Goal: Task Accomplishment & Management: Complete application form

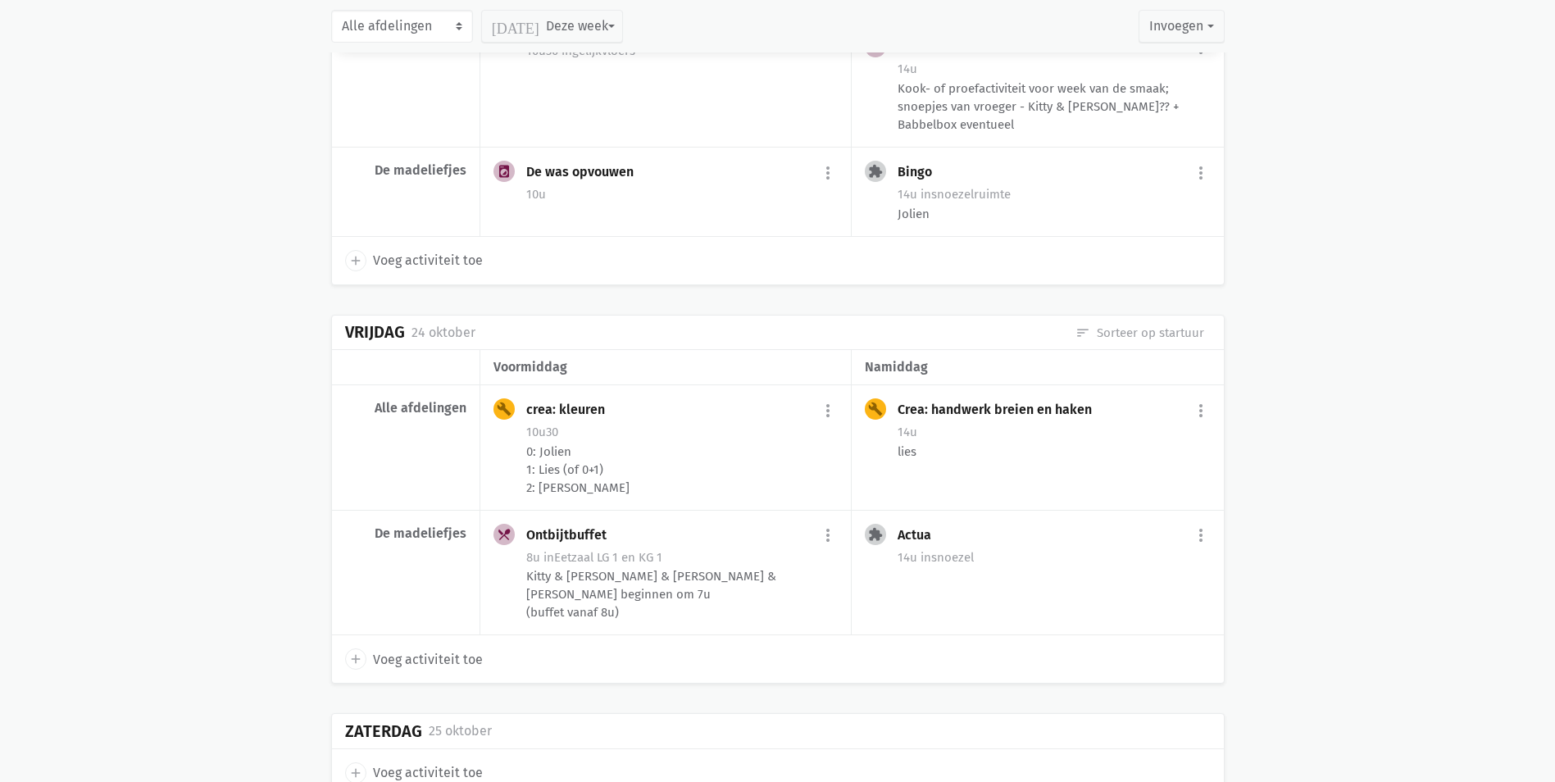
scroll to position [4238, 0]
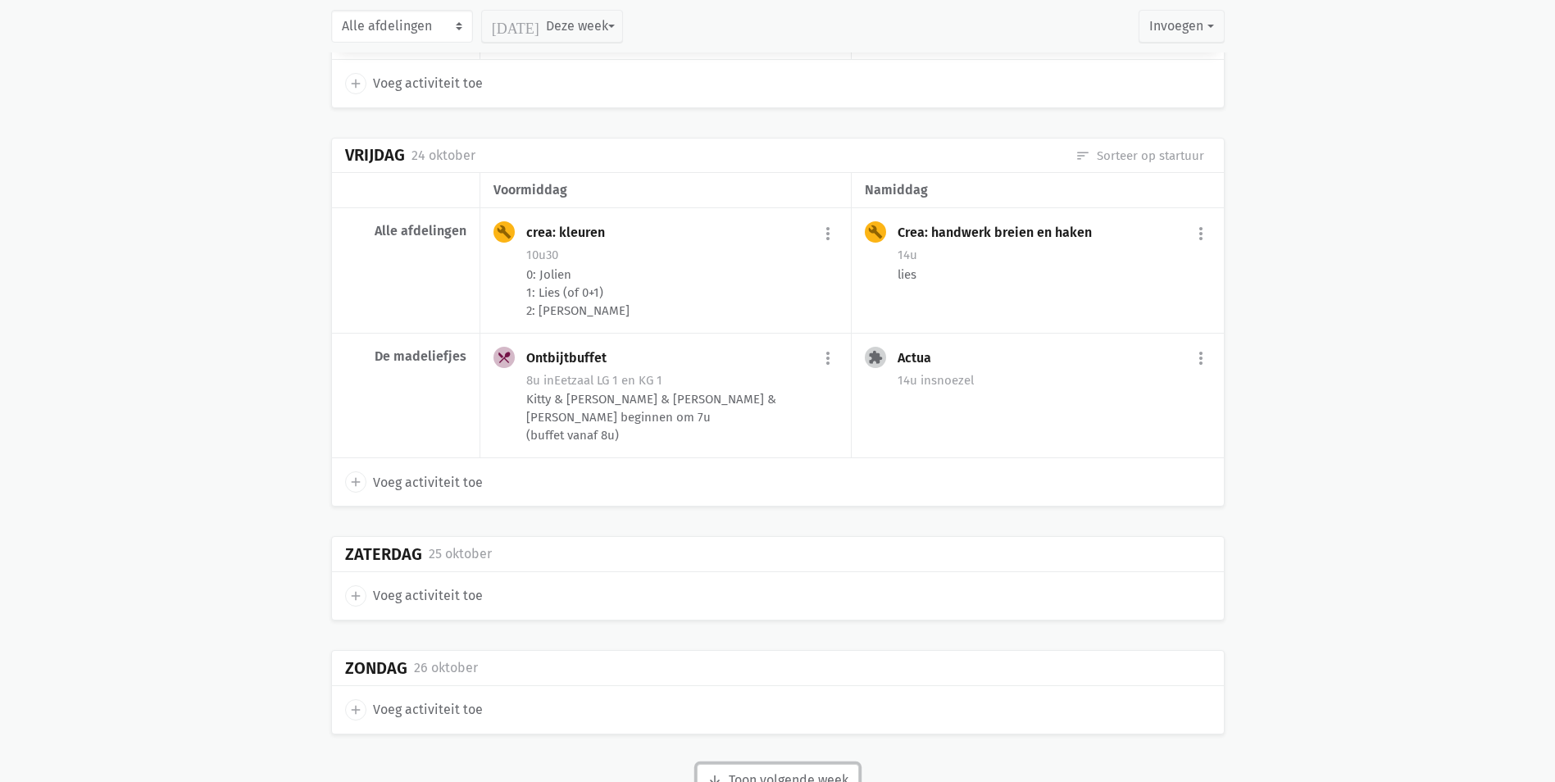
click at [815, 764] on button "arrow_downward Week wordt geladen Toon volgende week" at bounding box center [778, 780] width 162 height 33
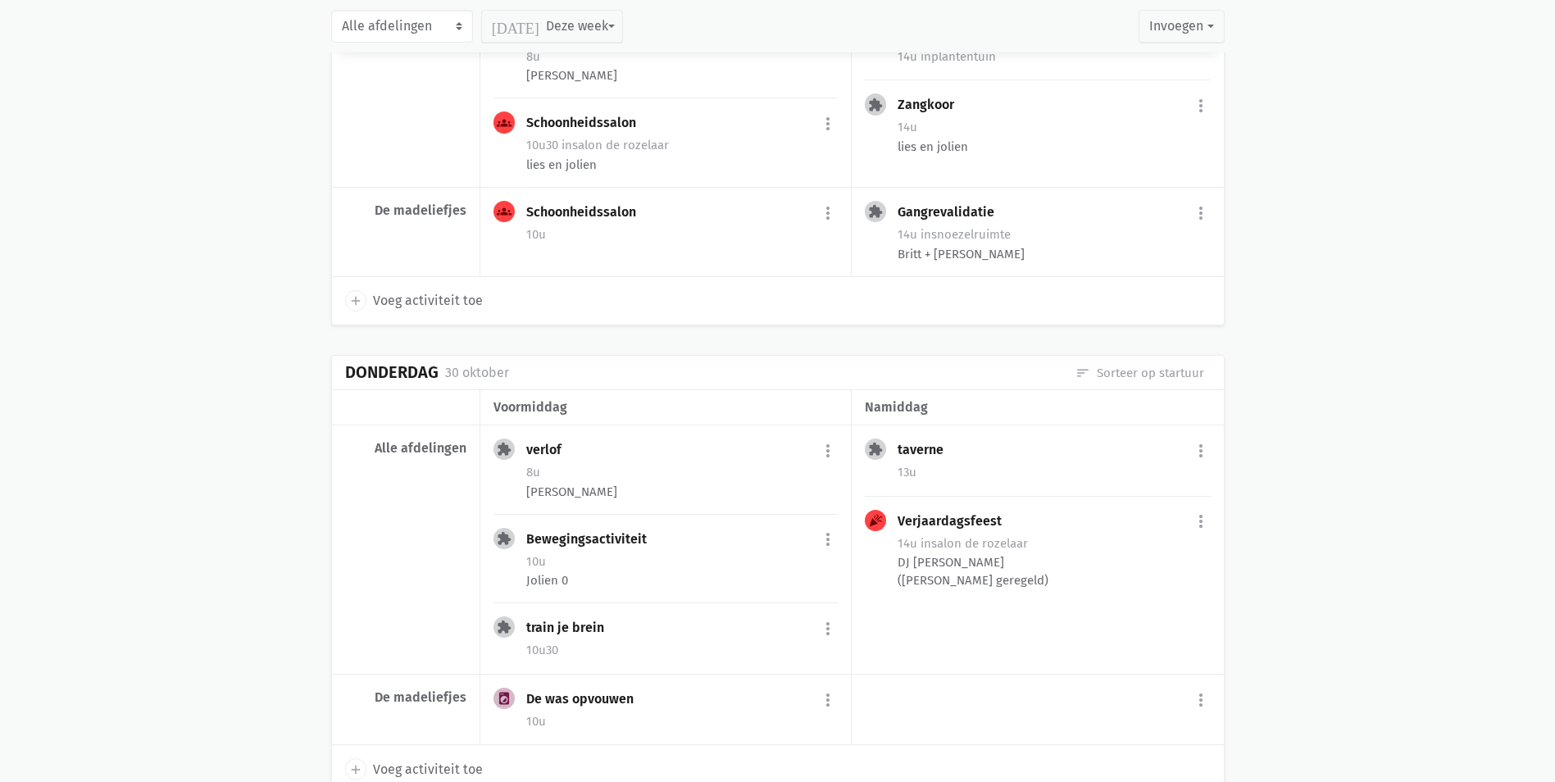
scroll to position [6205, 0]
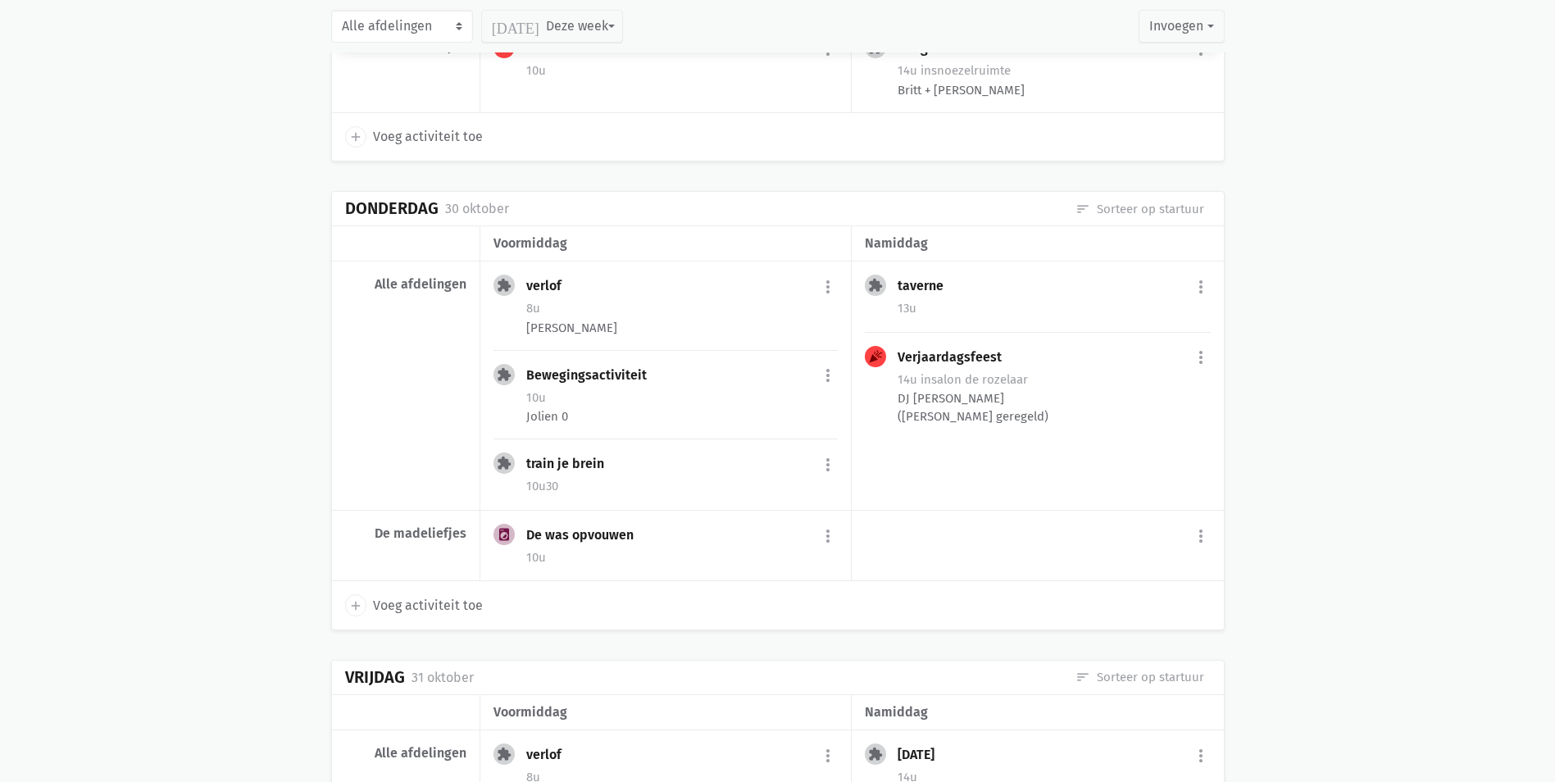
drag, startPoint x: 902, startPoint y: 496, endPoint x: 1356, endPoint y: 497, distance: 454.0
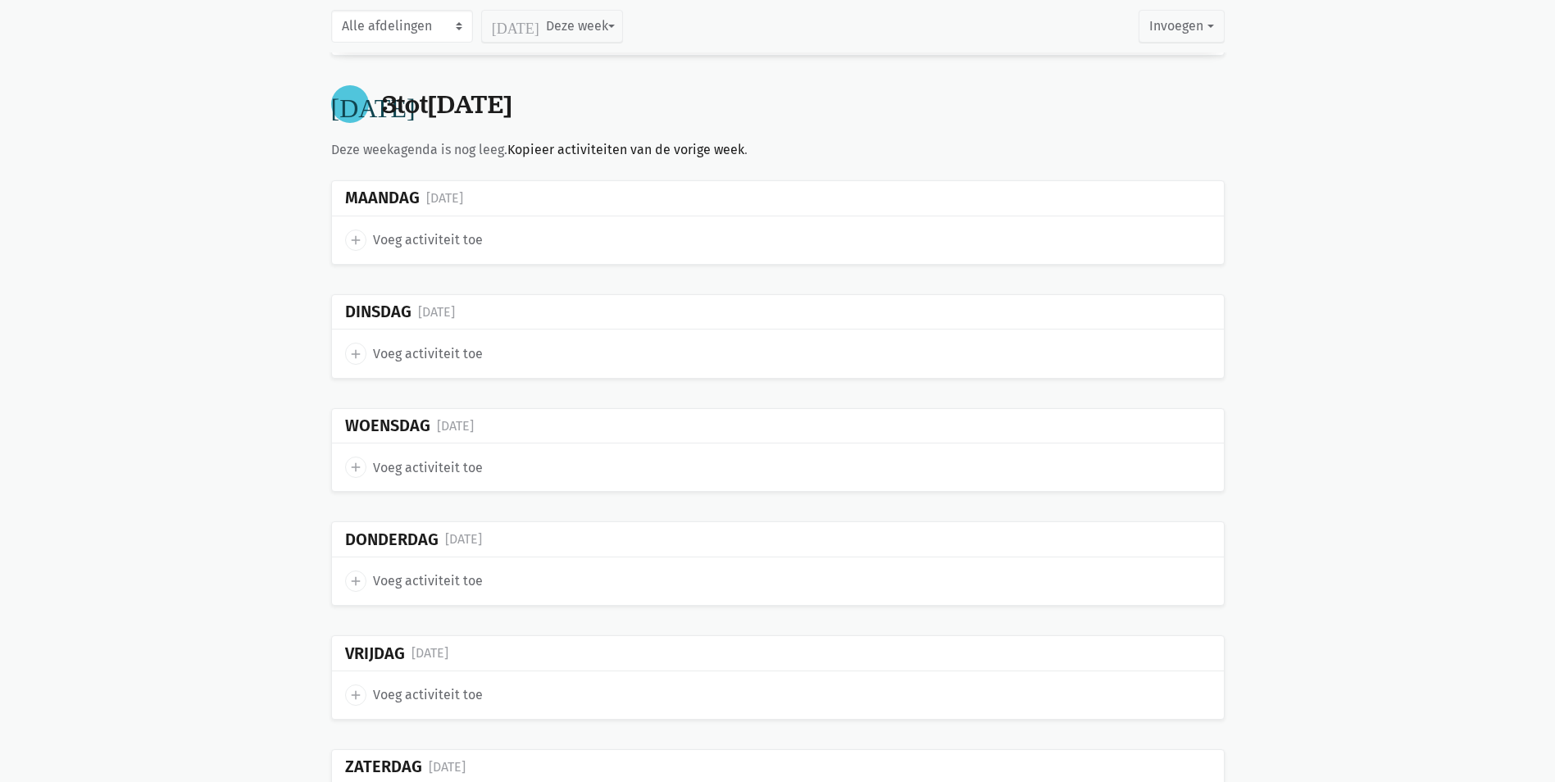
scroll to position [7883, 0]
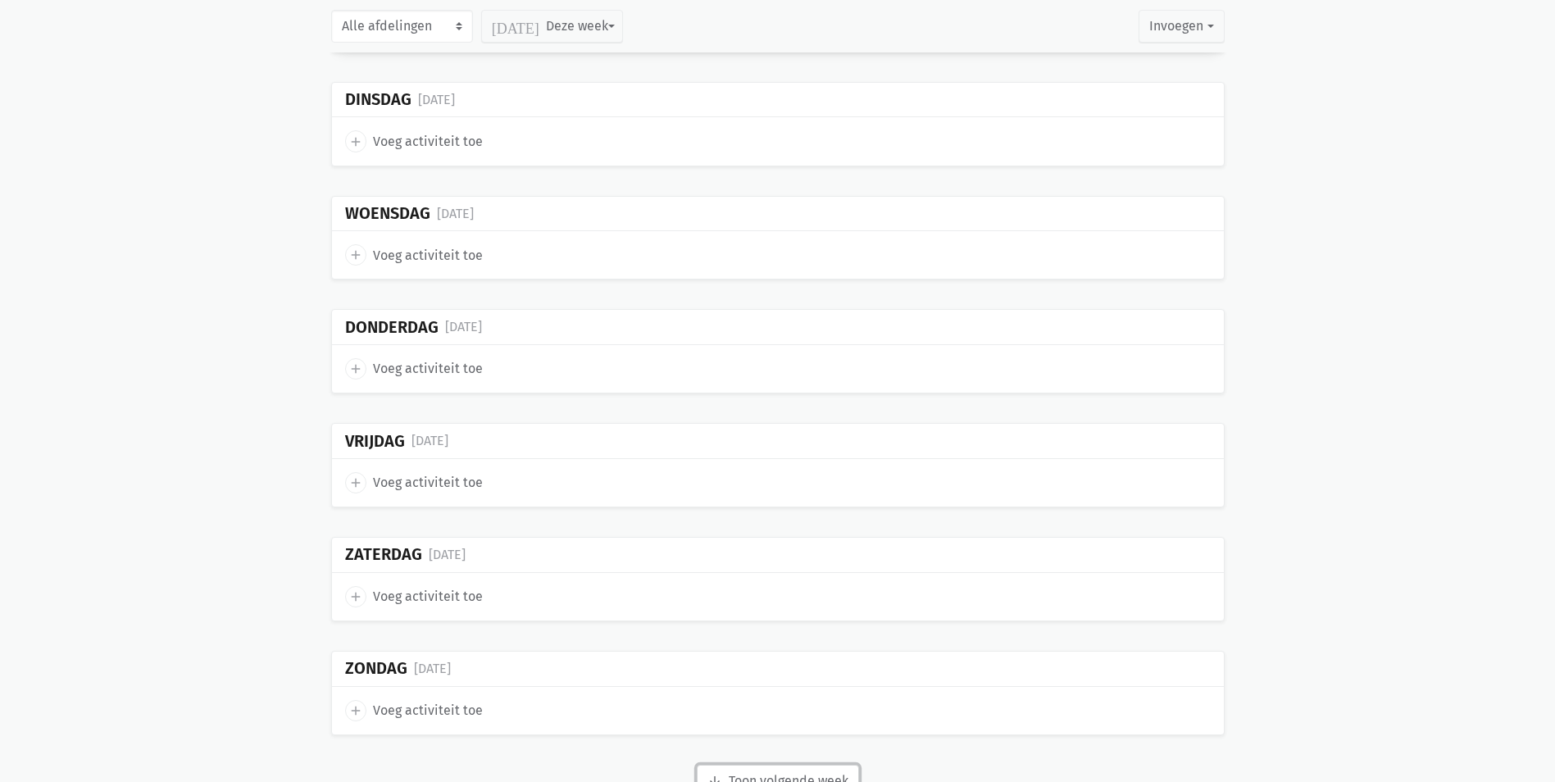
click at [796, 765] on button "arrow_downward Week wordt geladen Toon volgende week" at bounding box center [778, 781] width 162 height 33
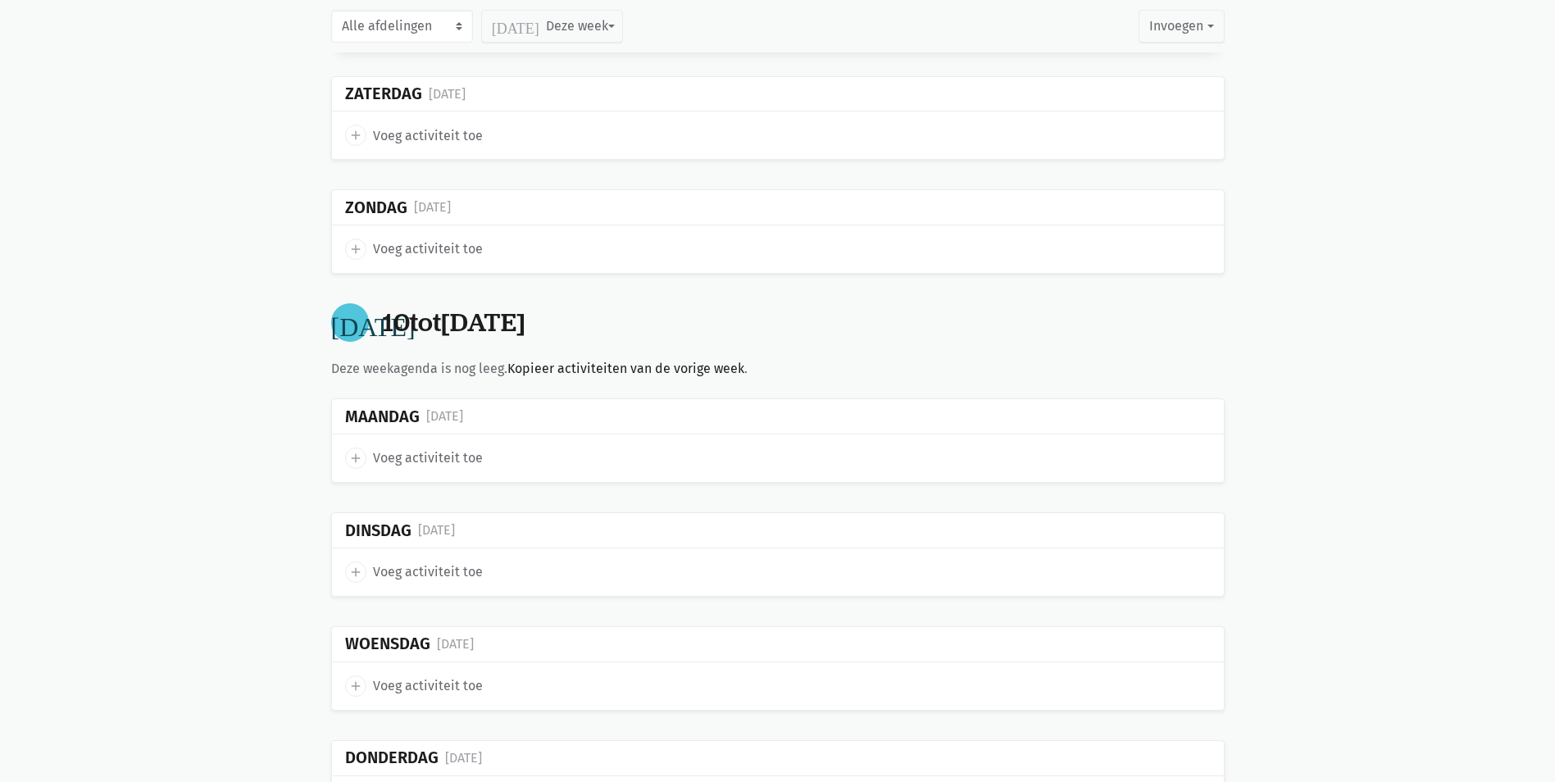
scroll to position [10000, 0]
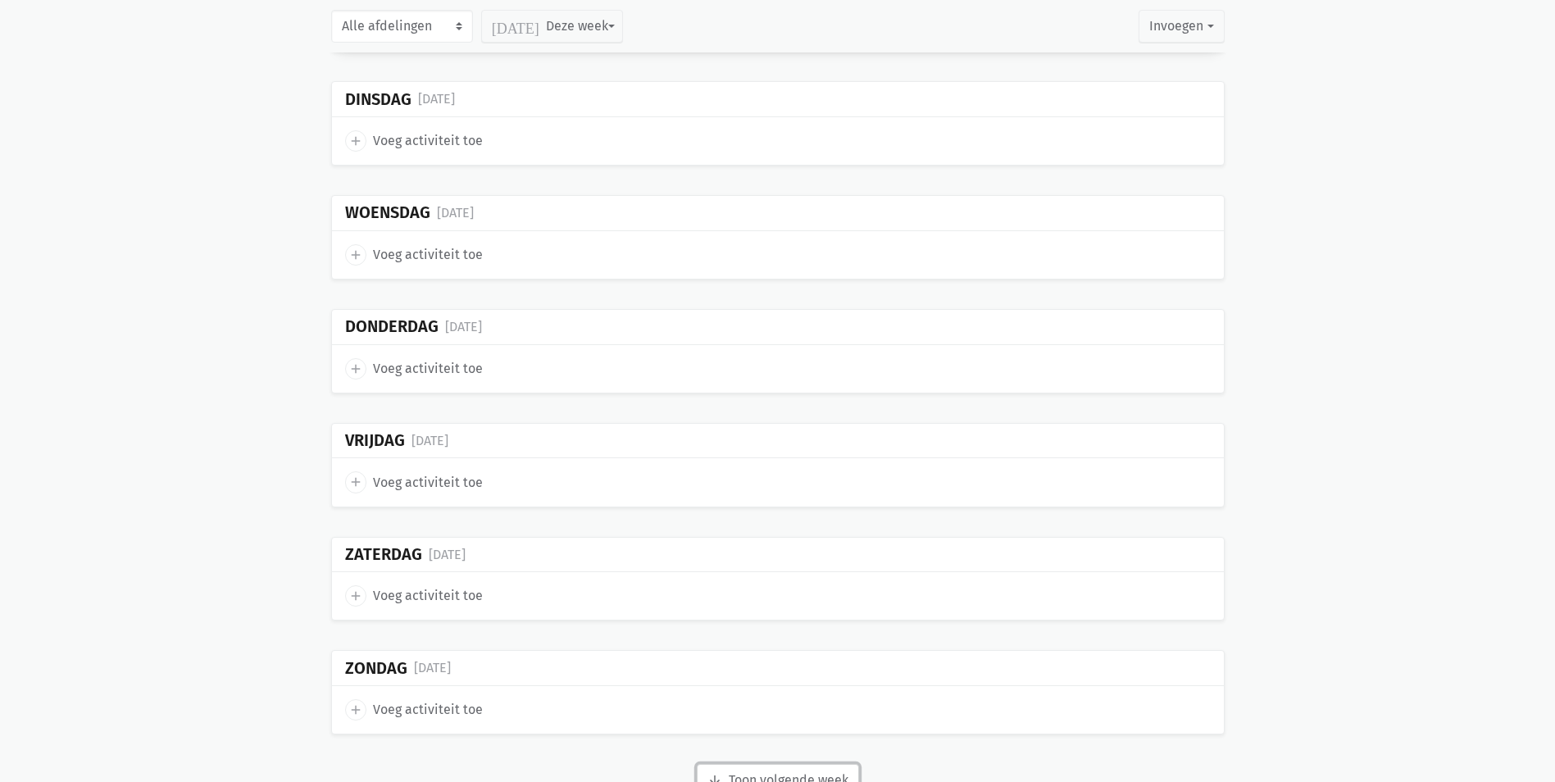
drag, startPoint x: 806, startPoint y: 710, endPoint x: 819, endPoint y: 720, distance: 16.3
click at [811, 764] on button "arrow_downward Week wordt geladen Toon volgende week" at bounding box center [778, 780] width 162 height 33
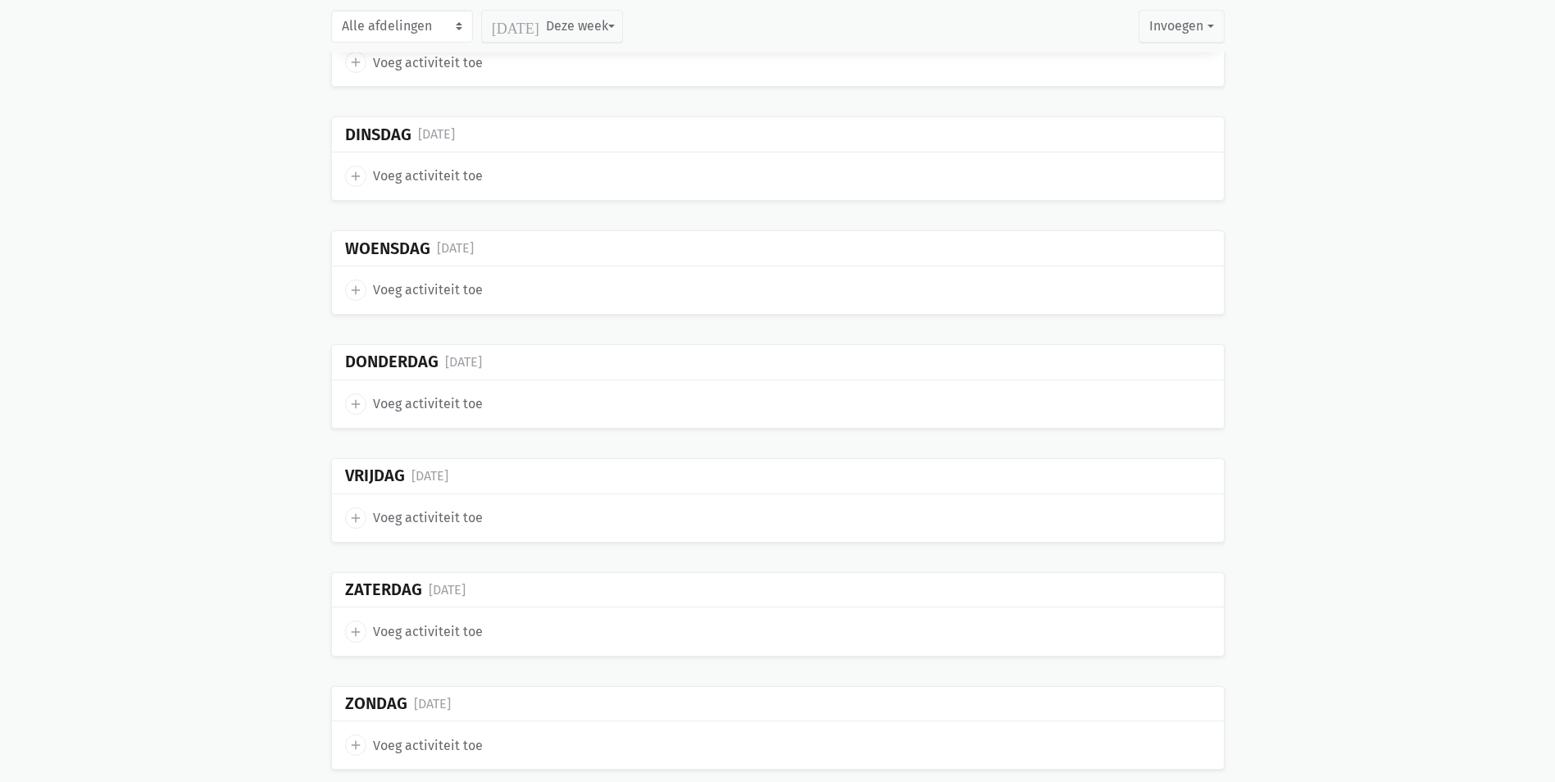
scroll to position [12274, 0]
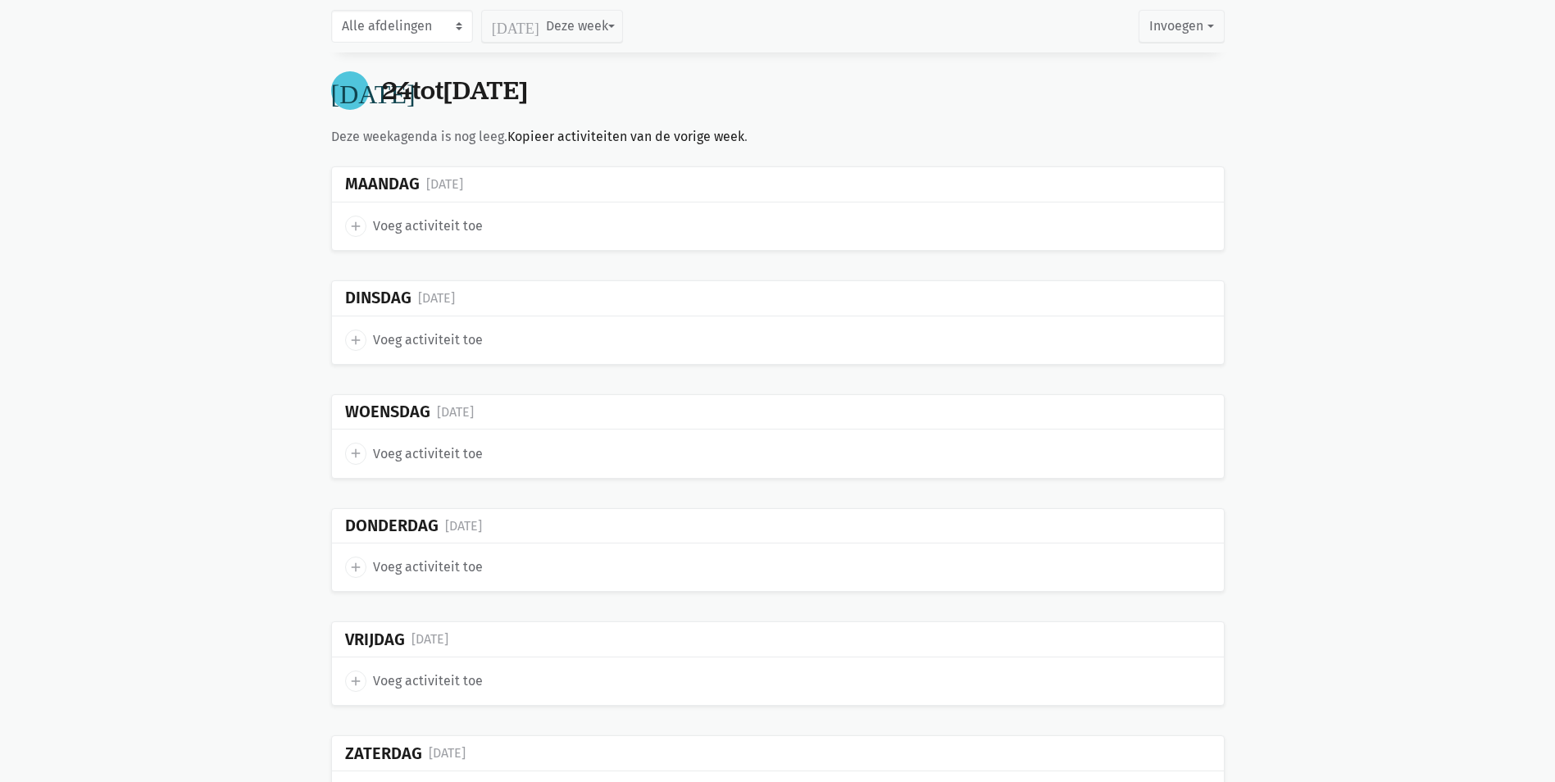
scroll to position [14550, 0]
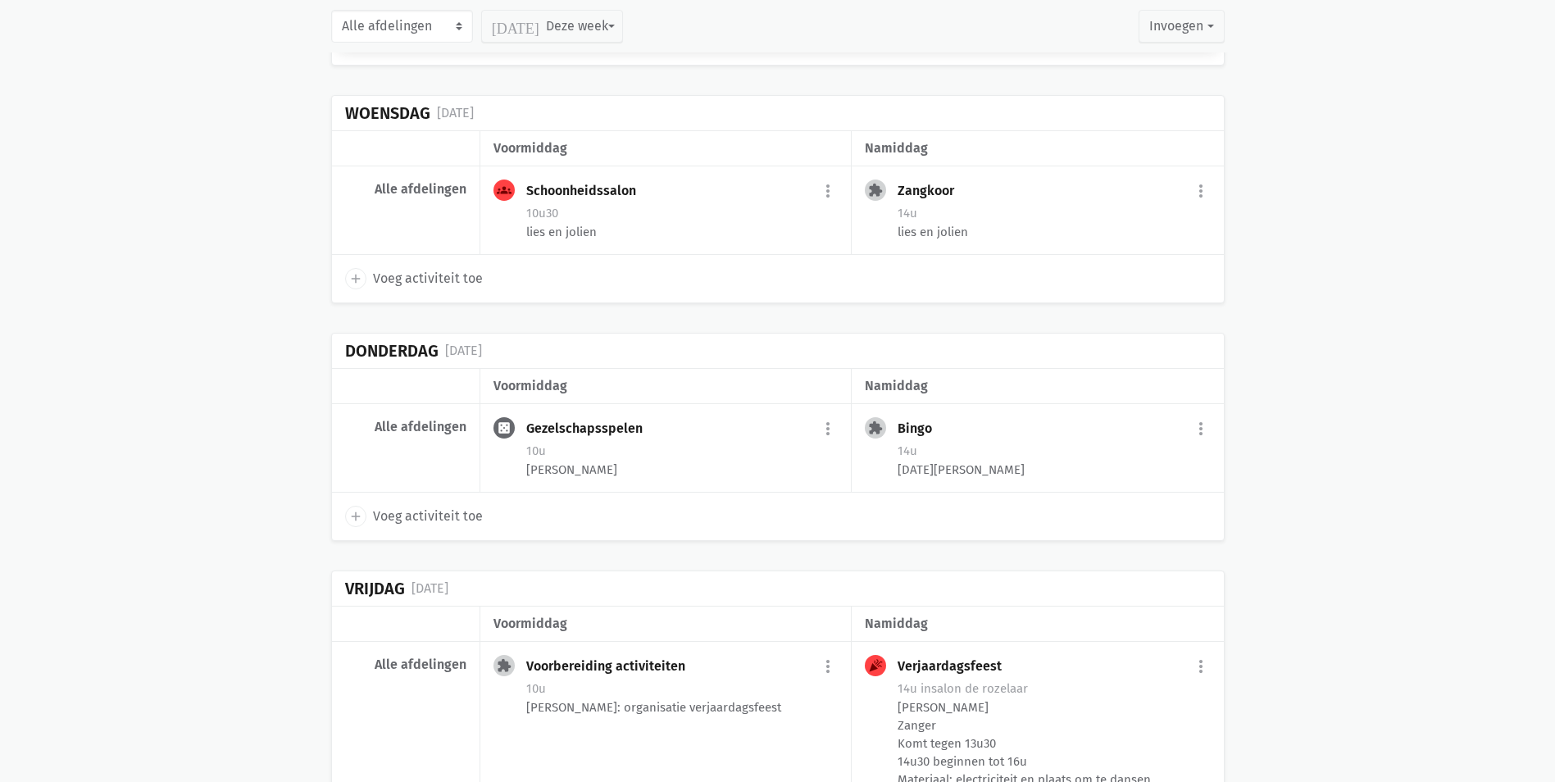
scroll to position [14827, 0]
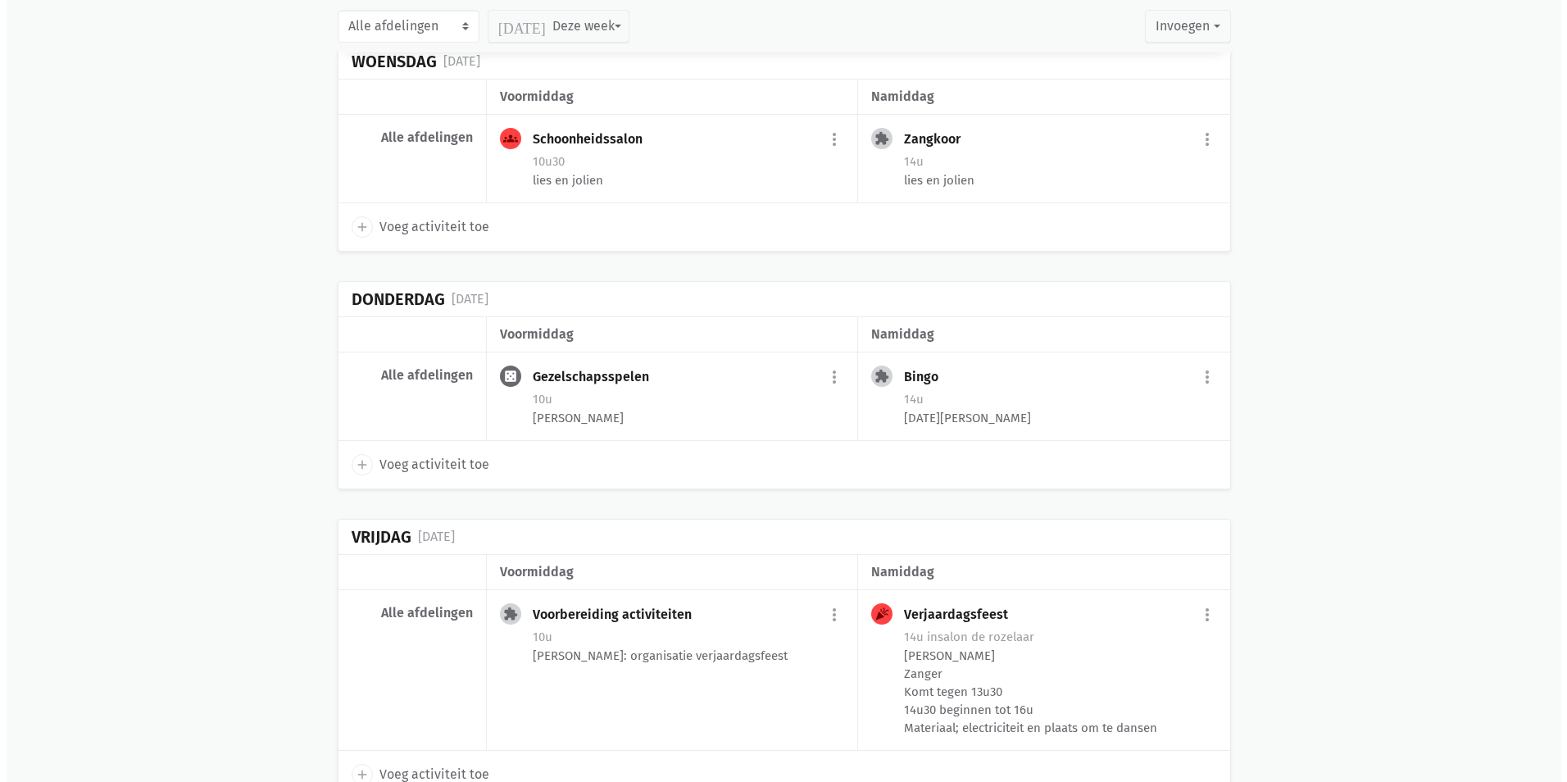
scroll to position [15181, 0]
click at [408, 456] on span "Voeg activiteit toe" at bounding box center [428, 466] width 110 height 21
select select "14:00"
select select "15:00"
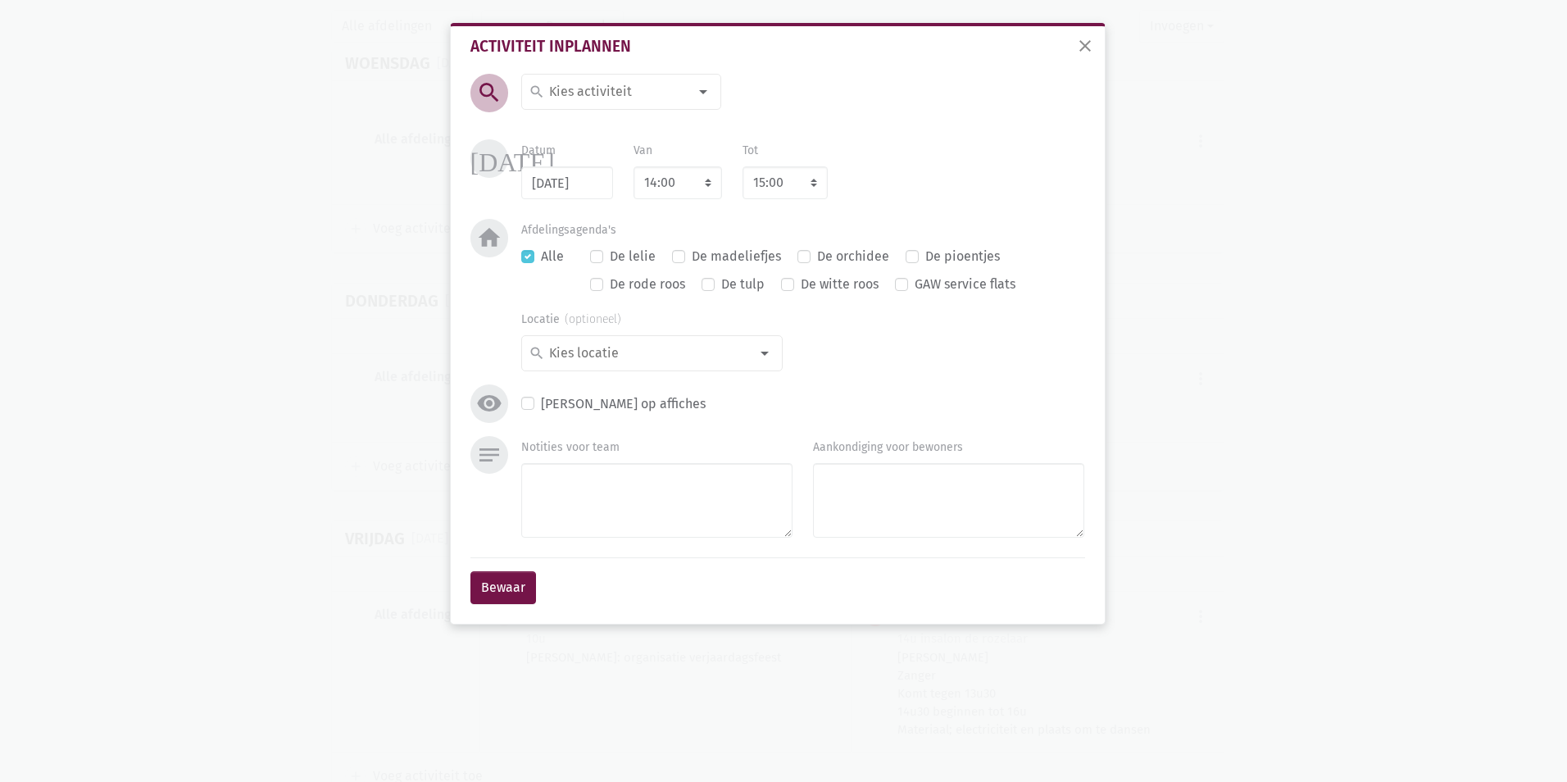
click at [667, 94] on input at bounding box center [618, 91] width 142 height 21
type input "Werkgroep"
click at [607, 114] on span "Werkgroep dementie" at bounding box center [650, 125] width 256 height 28
click at [541, 256] on label "Alle" at bounding box center [552, 256] width 23 height 21
click at [534, 256] on input "Alle" at bounding box center [527, 254] width 13 height 17
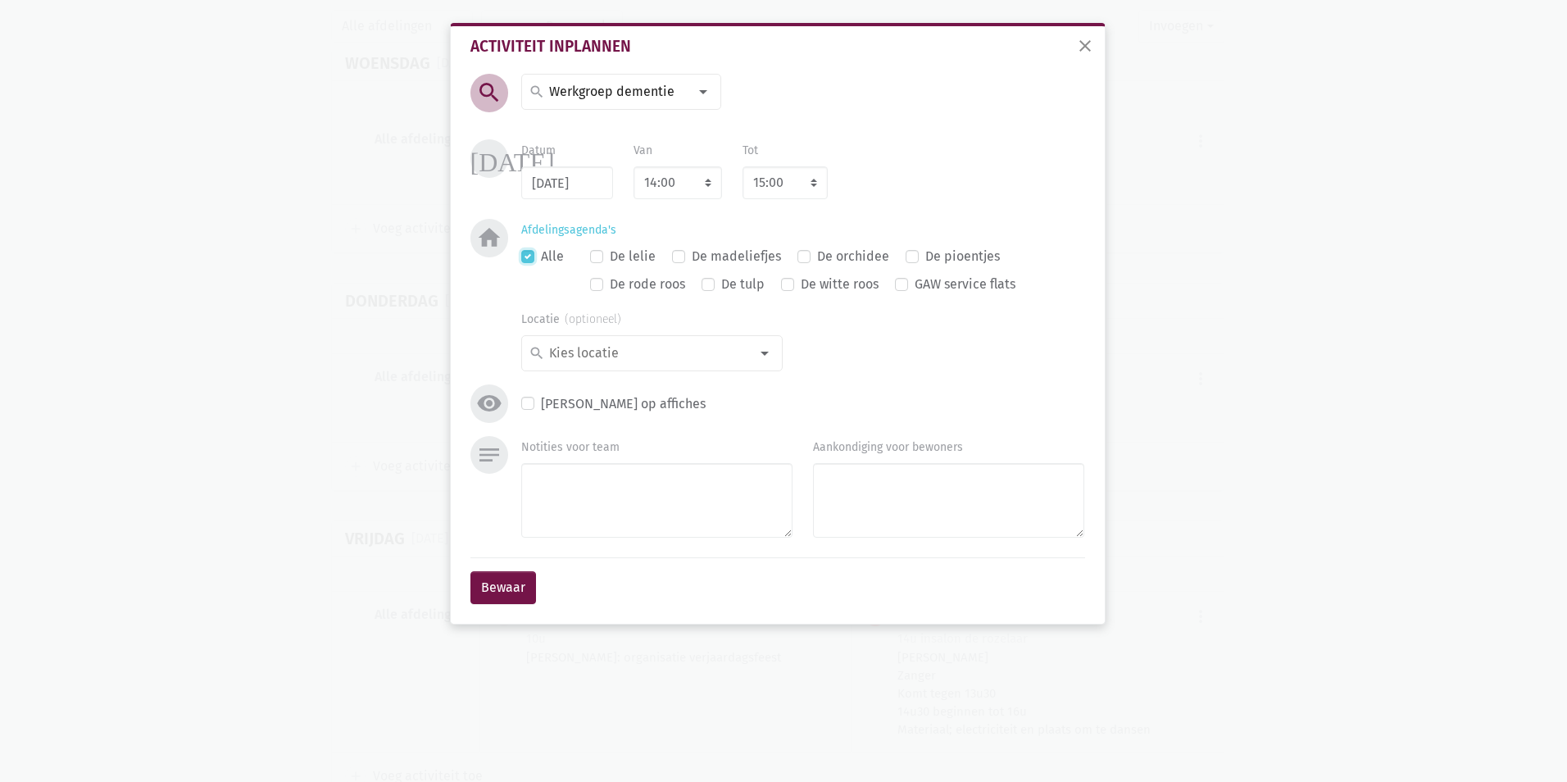
checkbox input "false"
click at [761, 356] on div at bounding box center [764, 353] width 33 height 33
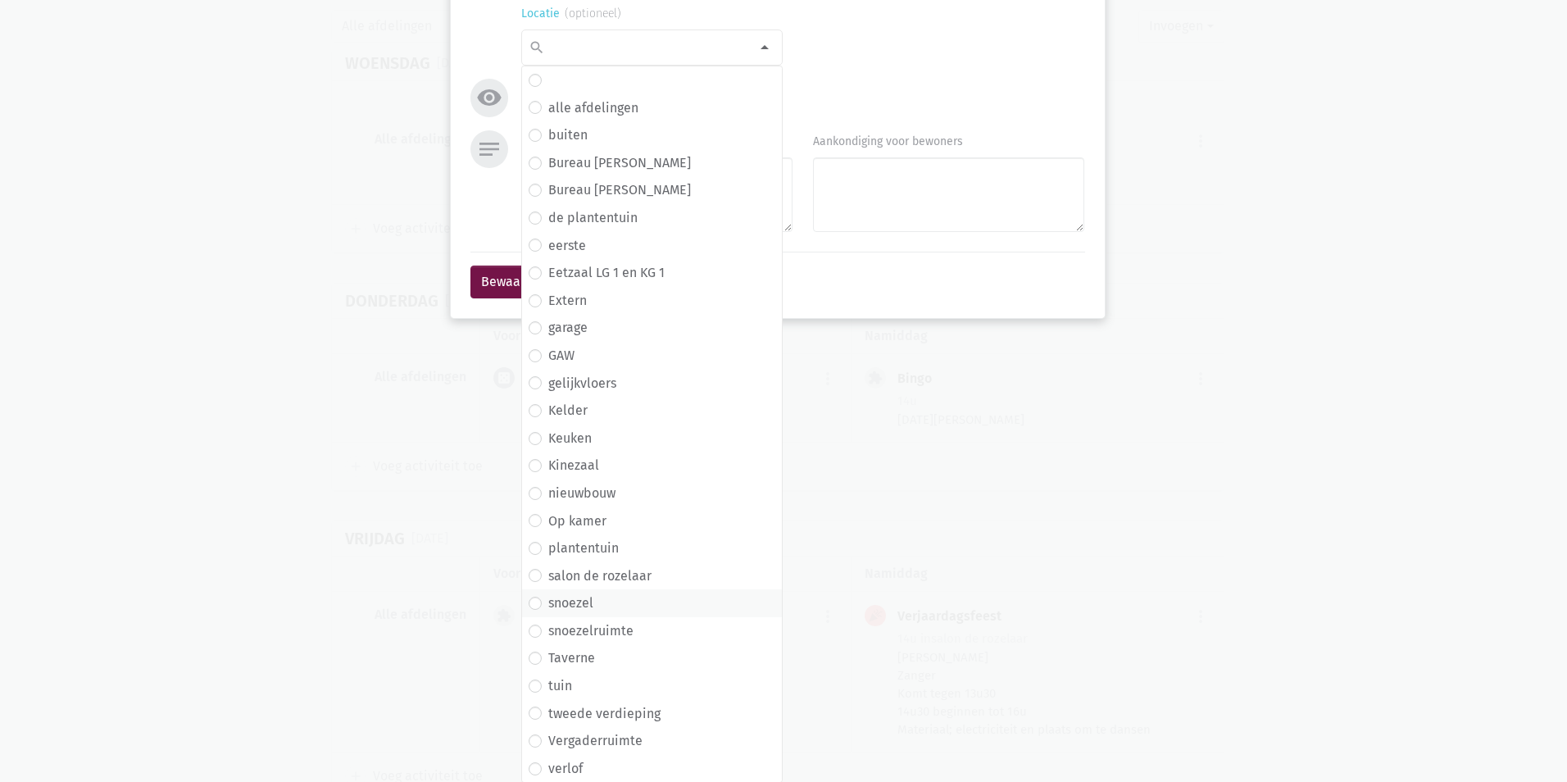
scroll to position [306, 0]
click at [616, 746] on label "Vergaderruimte" at bounding box center [595, 739] width 94 height 21
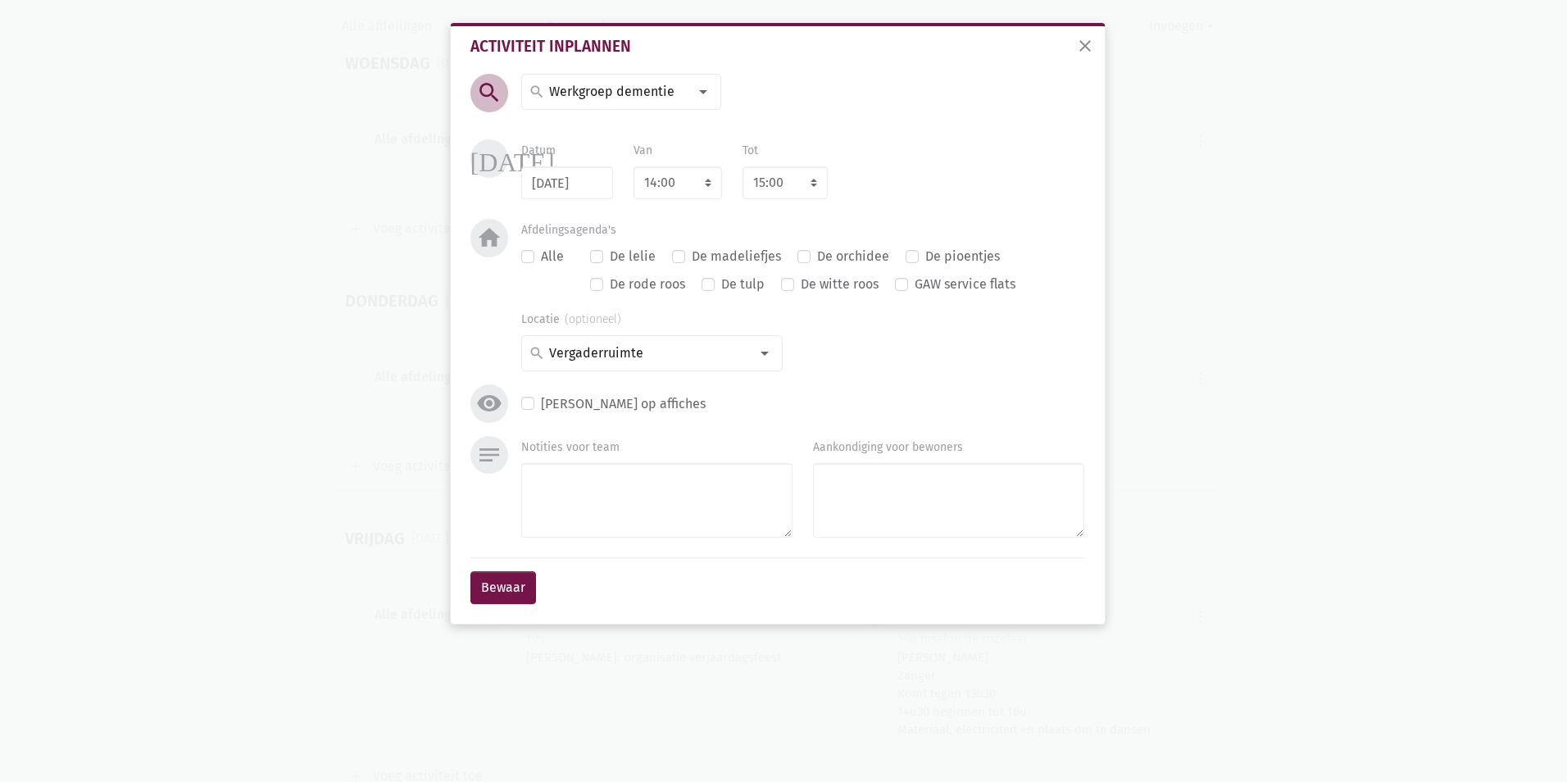
scroll to position [0, 0]
click at [505, 580] on button "Bewaar" at bounding box center [503, 587] width 66 height 33
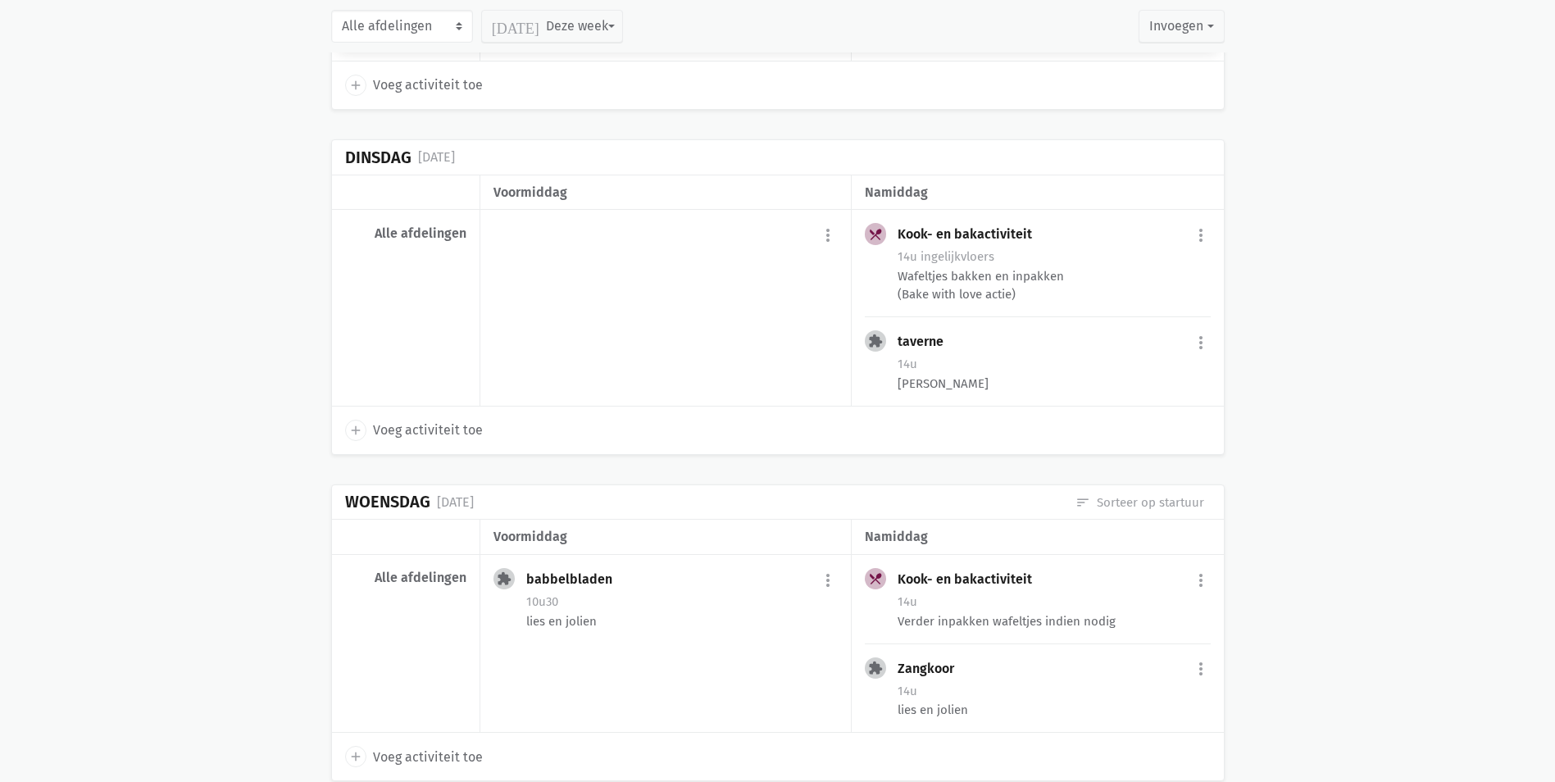
scroll to position [8053, 0]
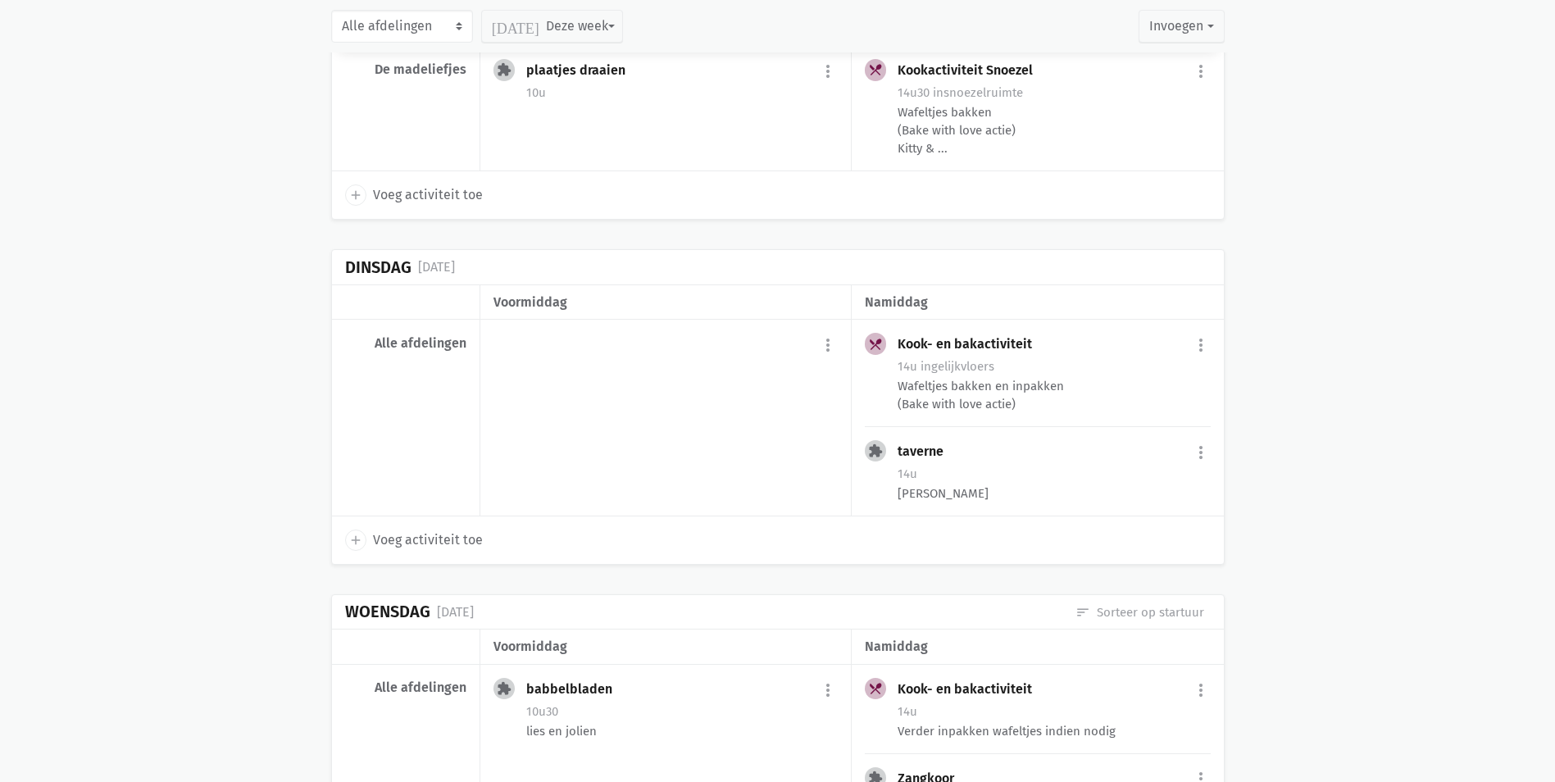
click at [1252, 338] on main "Onze fiches Gedeelde fiches Themakalender Evaluatie Planning Weekoverzicht prin…" at bounding box center [777, 751] width 1555 height 17464
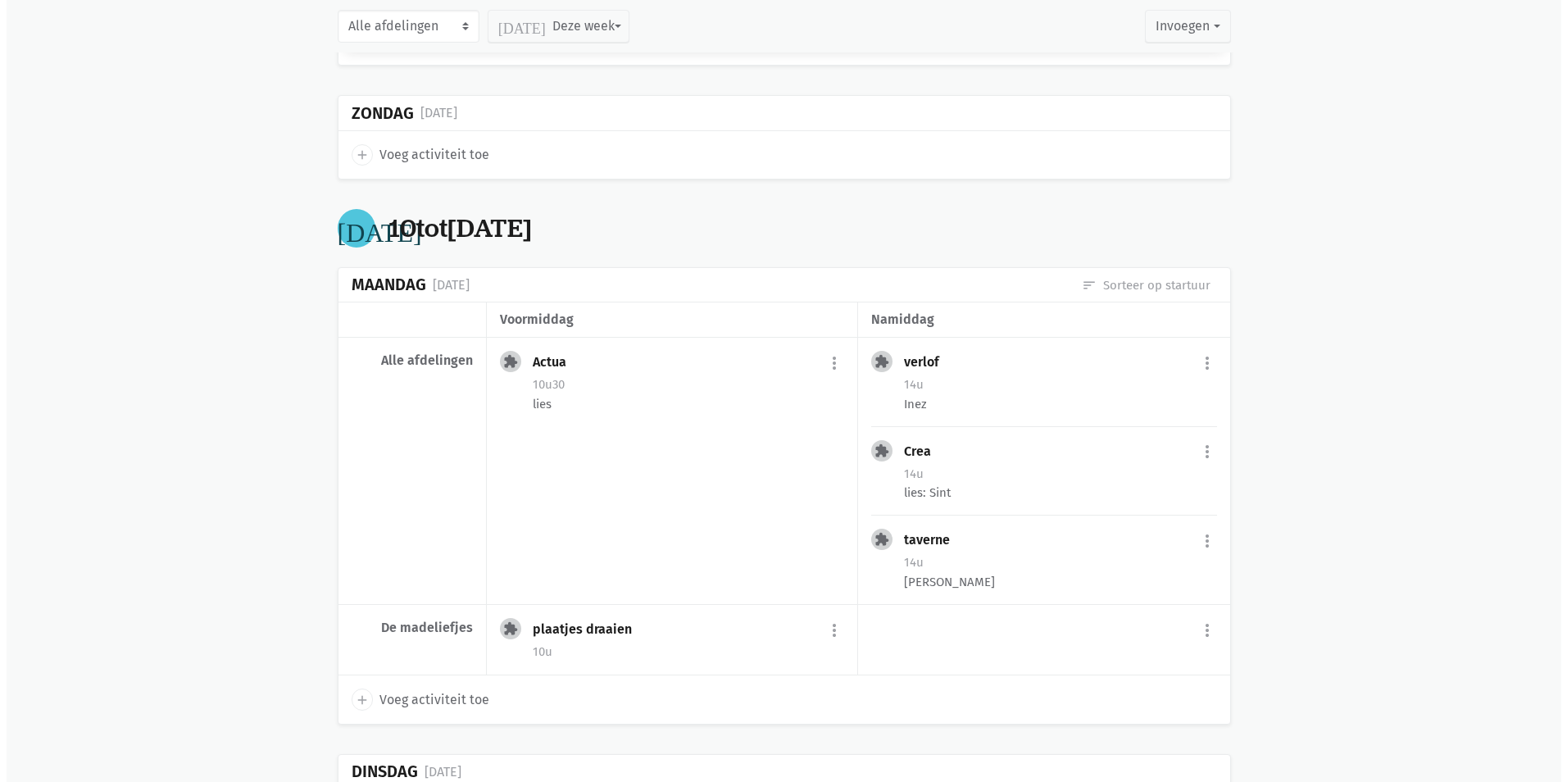
scroll to position [9692, 0]
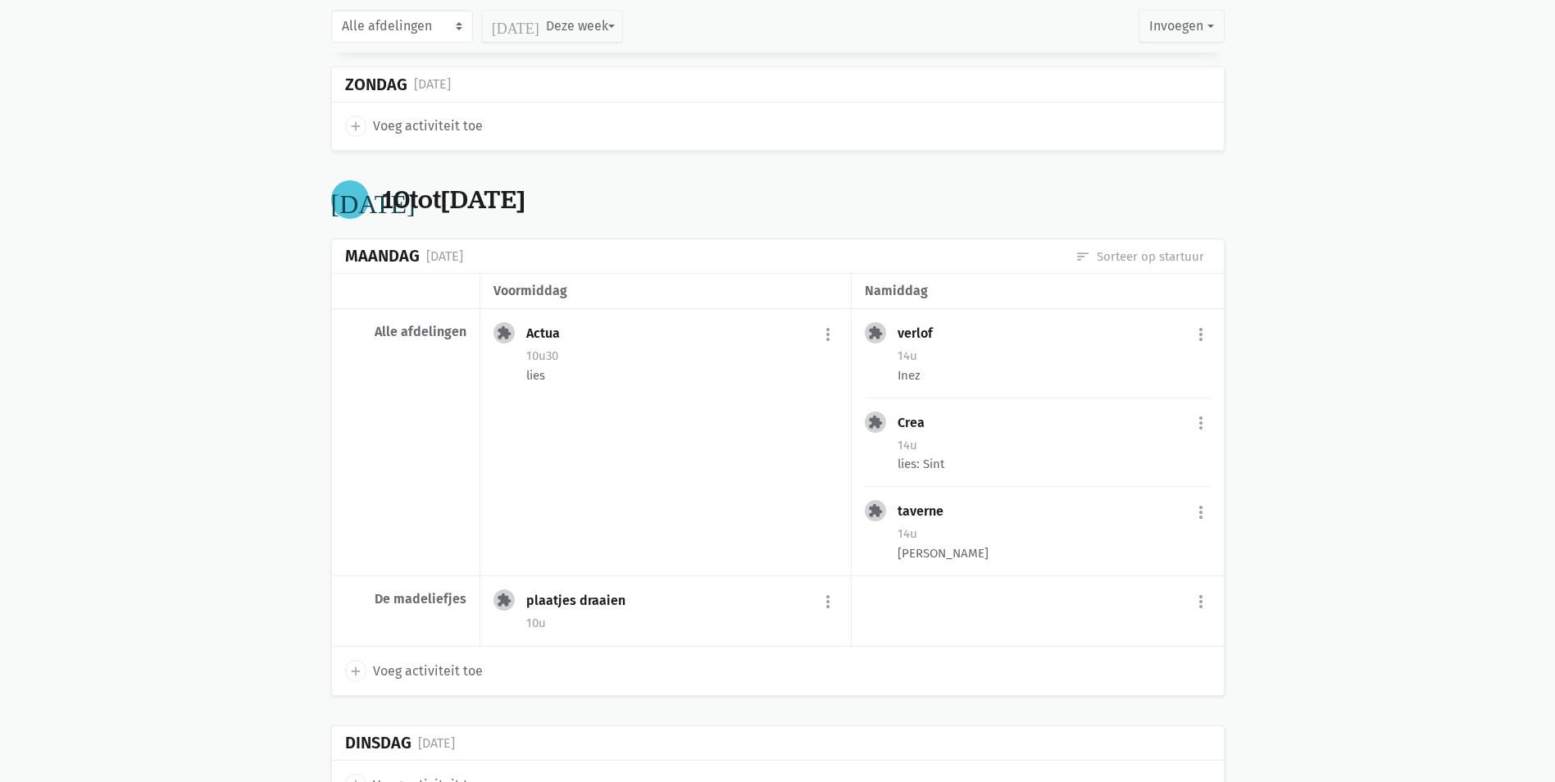
click at [427, 661] on span "Voeg activiteit toe" at bounding box center [428, 671] width 110 height 21
select select "14:00"
select select "15:00"
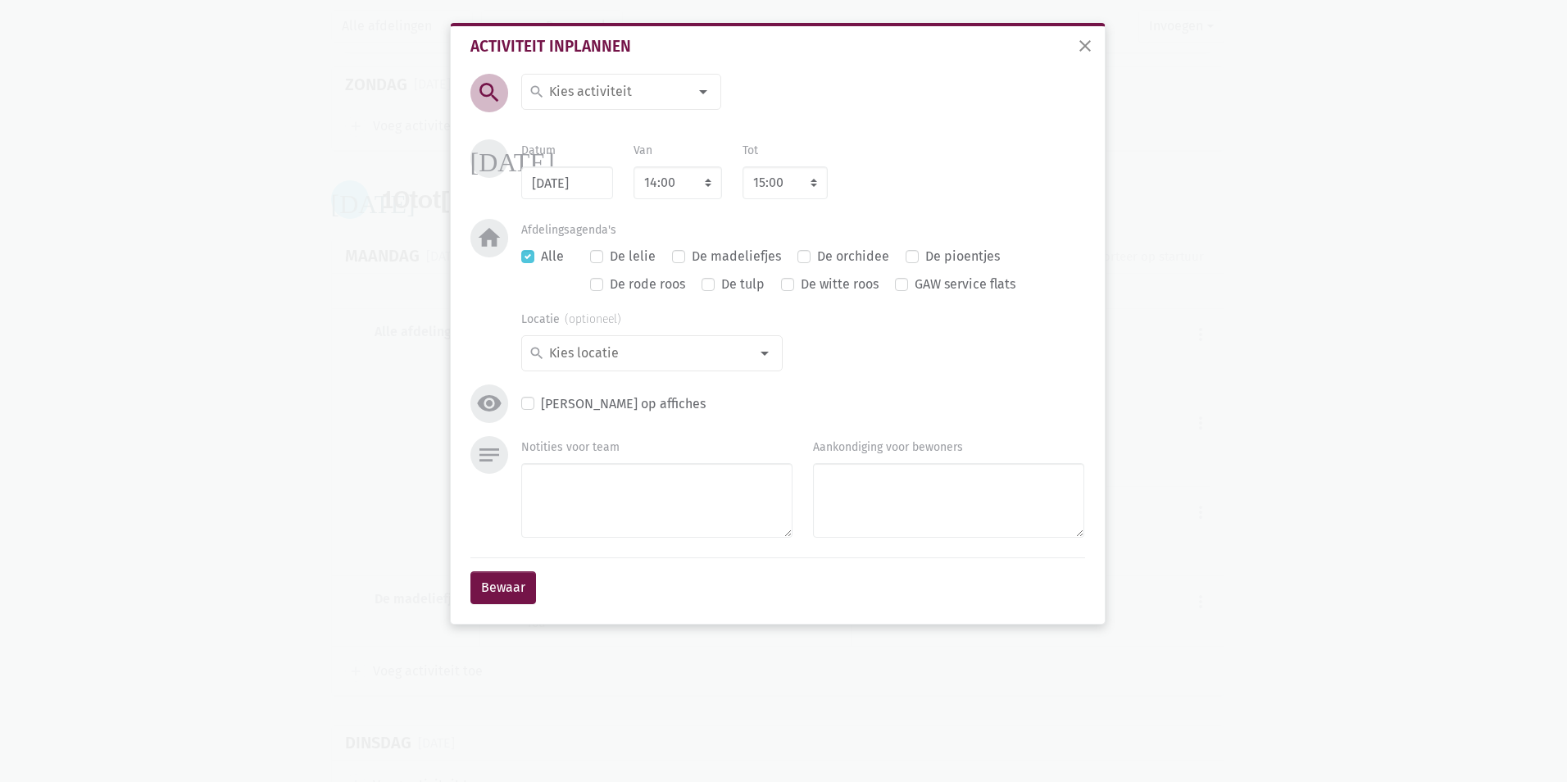
click at [663, 84] on input at bounding box center [618, 91] width 142 height 21
type input "verlof"
click at [622, 164] on span "verlof" at bounding box center [621, 152] width 198 height 28
click at [683, 188] on select "7:00 7:15 7:30 7:45 8:00 8:15 8:30 8:45 9:00 9:15 9:30 9:45 10:00 10:15 10:30 1…" at bounding box center [677, 182] width 89 height 33
select select "8:15"
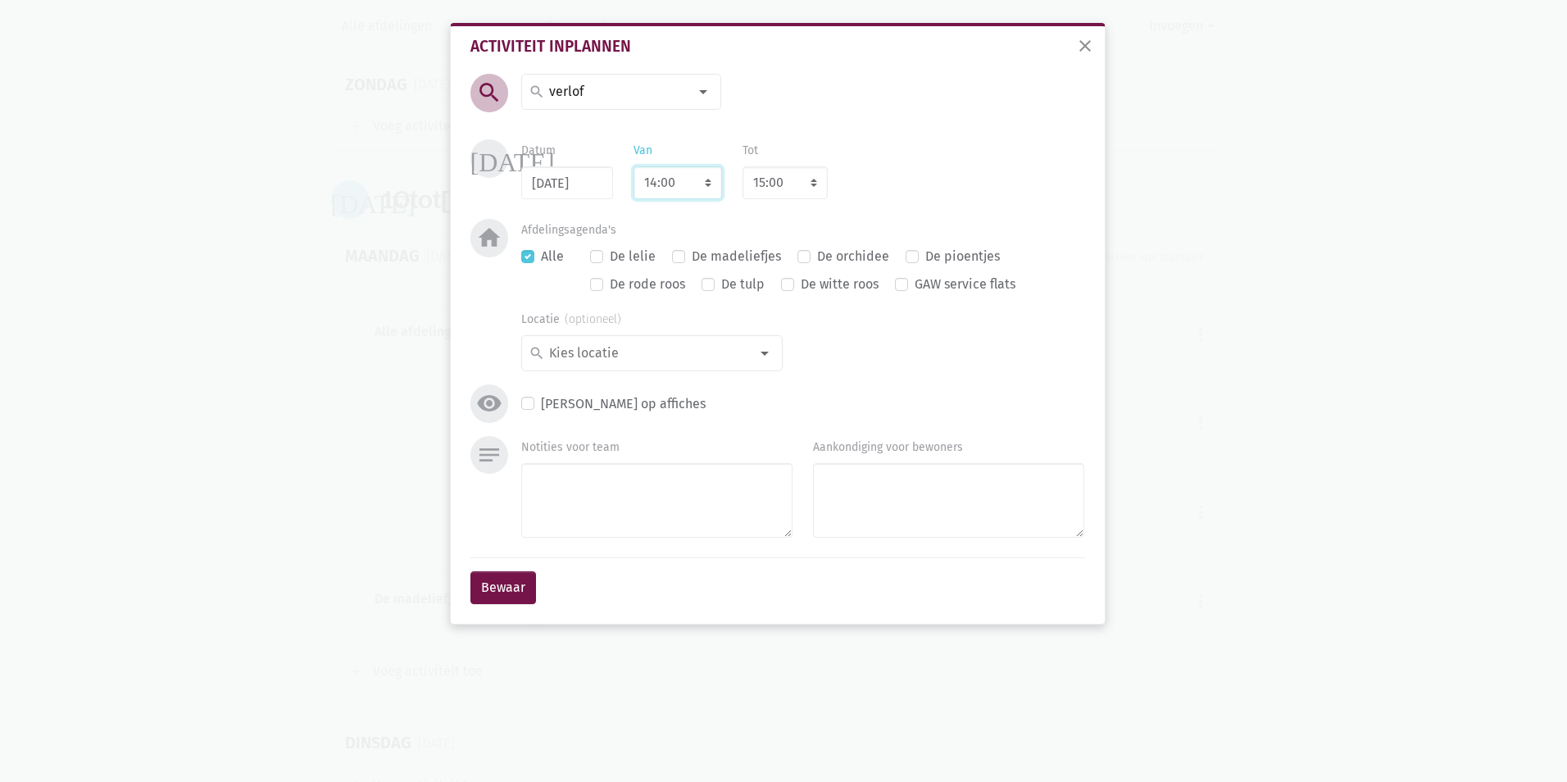
click at [633, 166] on select "7:00 7:15 7:30 7:45 8:00 8:15 8:30 8:45 9:00 9:15 9:30 9:45 10:00 10:15 10:30 1…" at bounding box center [677, 182] width 89 height 33
select select "9:15"
click at [706, 185] on select "7:00 7:15 7:30 7:45 8:00 8:15 8:30 8:45 9:00 9:15 9:30 9:45 10:00 10:15 10:30 1…" at bounding box center [677, 182] width 89 height 33
select select "8:30"
click at [633, 166] on select "7:00 7:15 7:30 7:45 8:00 8:15 8:30 8:45 9:00 9:15 9:30 9:45 10:00 10:15 10:30 1…" at bounding box center [677, 182] width 89 height 33
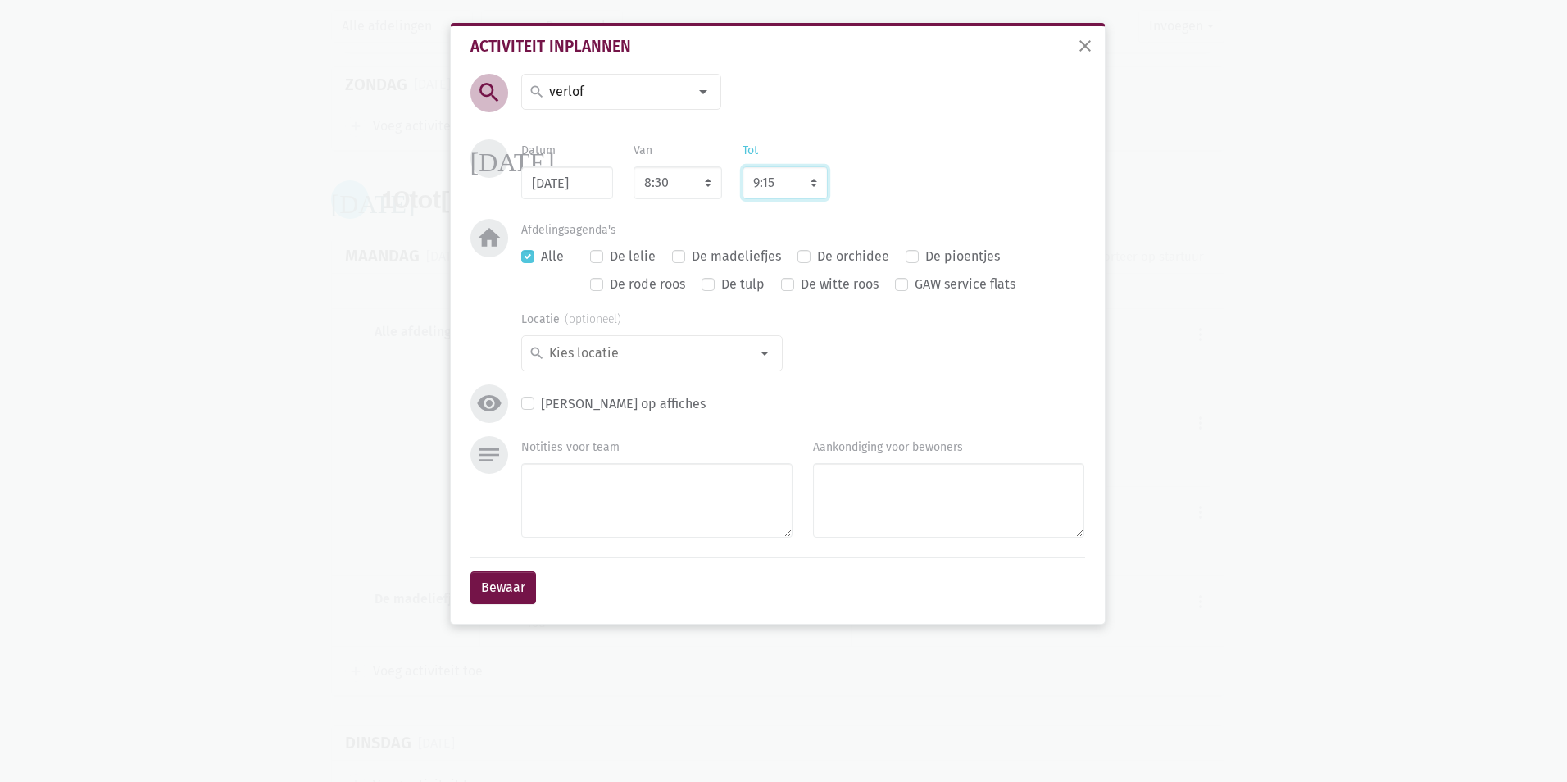
click at [774, 192] on select "8:00 8:15 8:30 8:45 9:00 9:15 9:30 9:45 10:00 10:15 10:30 10:45 11:00 11:15 11:…" at bounding box center [784, 182] width 85 height 33
select select "9:30"
select select "16:30"
click at [742, 166] on select "8:00 8:15 8:30 8:45 9:00 9:15 9:30 9:45 10:00 10:15 10:30 10:45 11:00 11:15 11:…" at bounding box center [784, 182] width 85 height 33
click at [682, 507] on textarea "Notities voor team" at bounding box center [656, 500] width 271 height 75
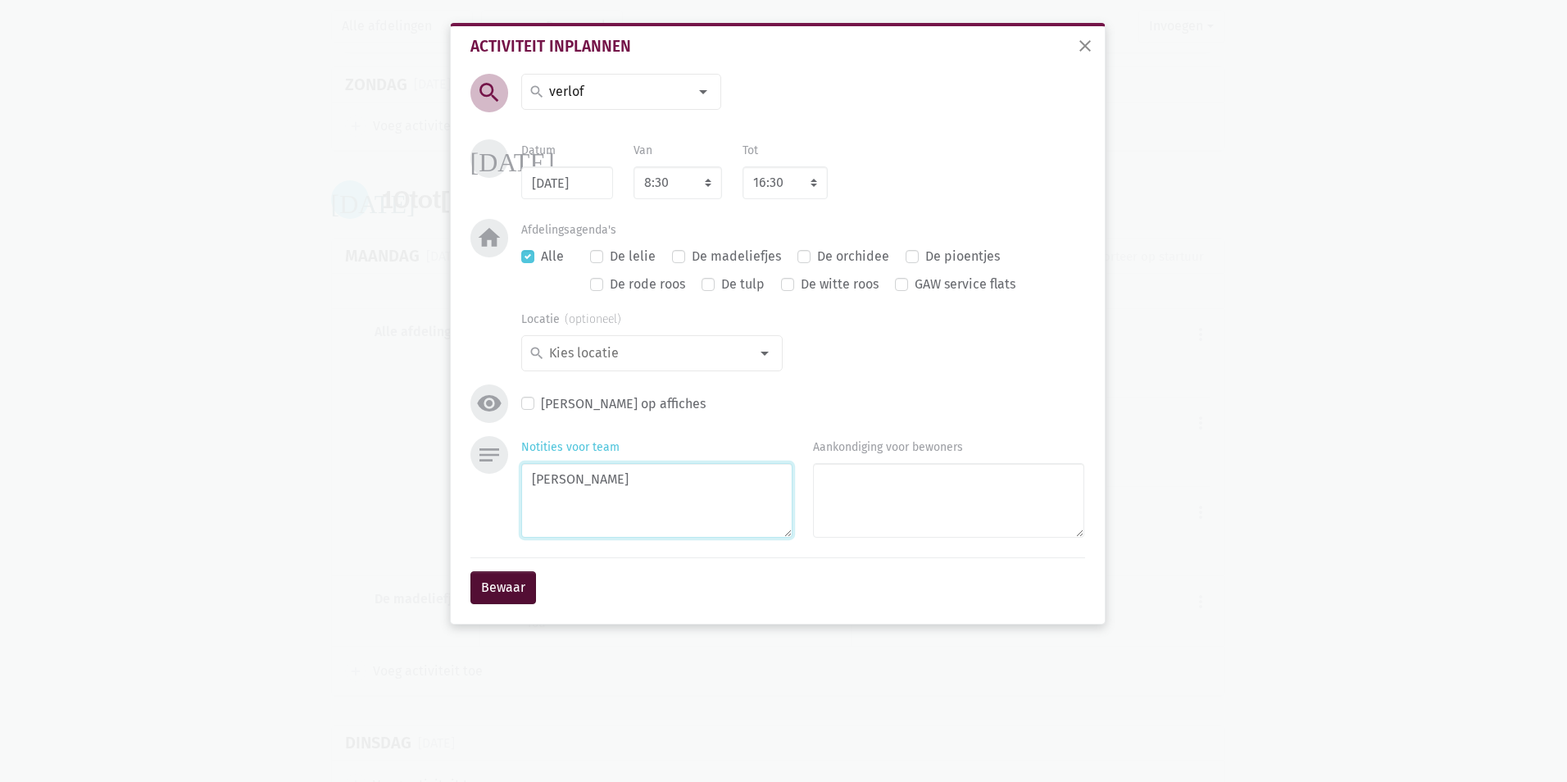
type textarea "[PERSON_NAME]"
click at [504, 590] on button "Bewaar" at bounding box center [503, 587] width 66 height 33
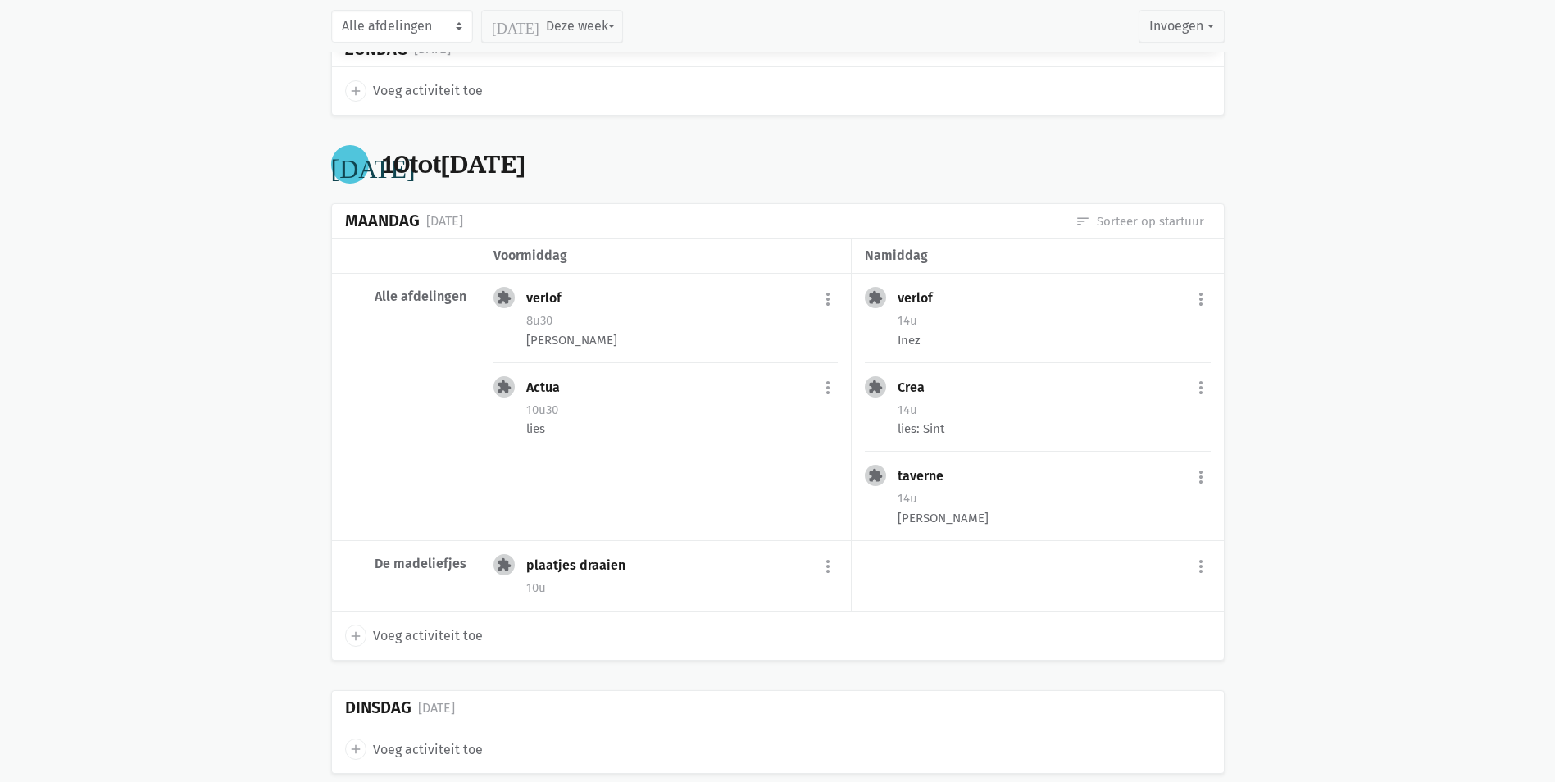
scroll to position [9757, 0]
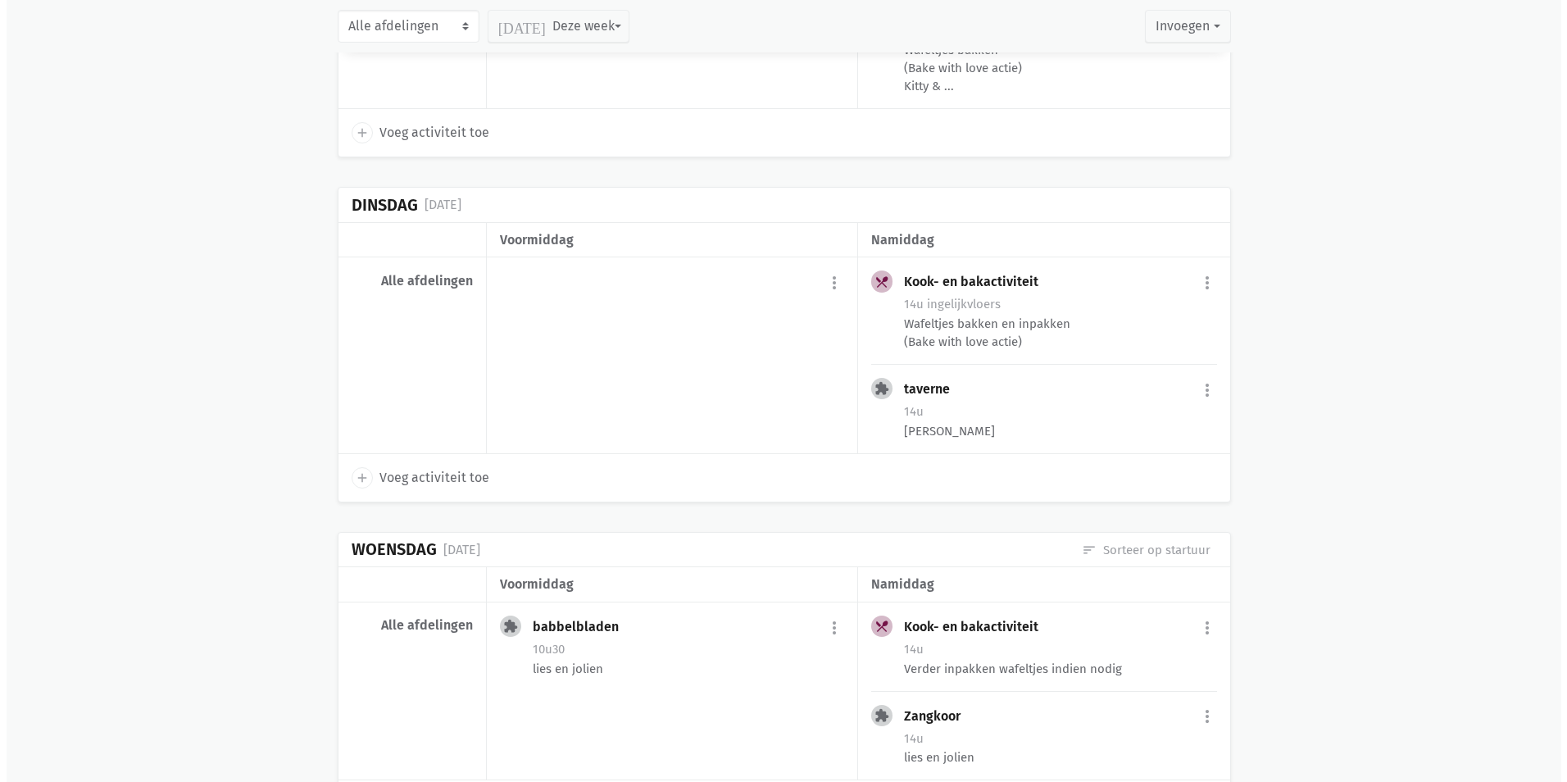
scroll to position [8036, 0]
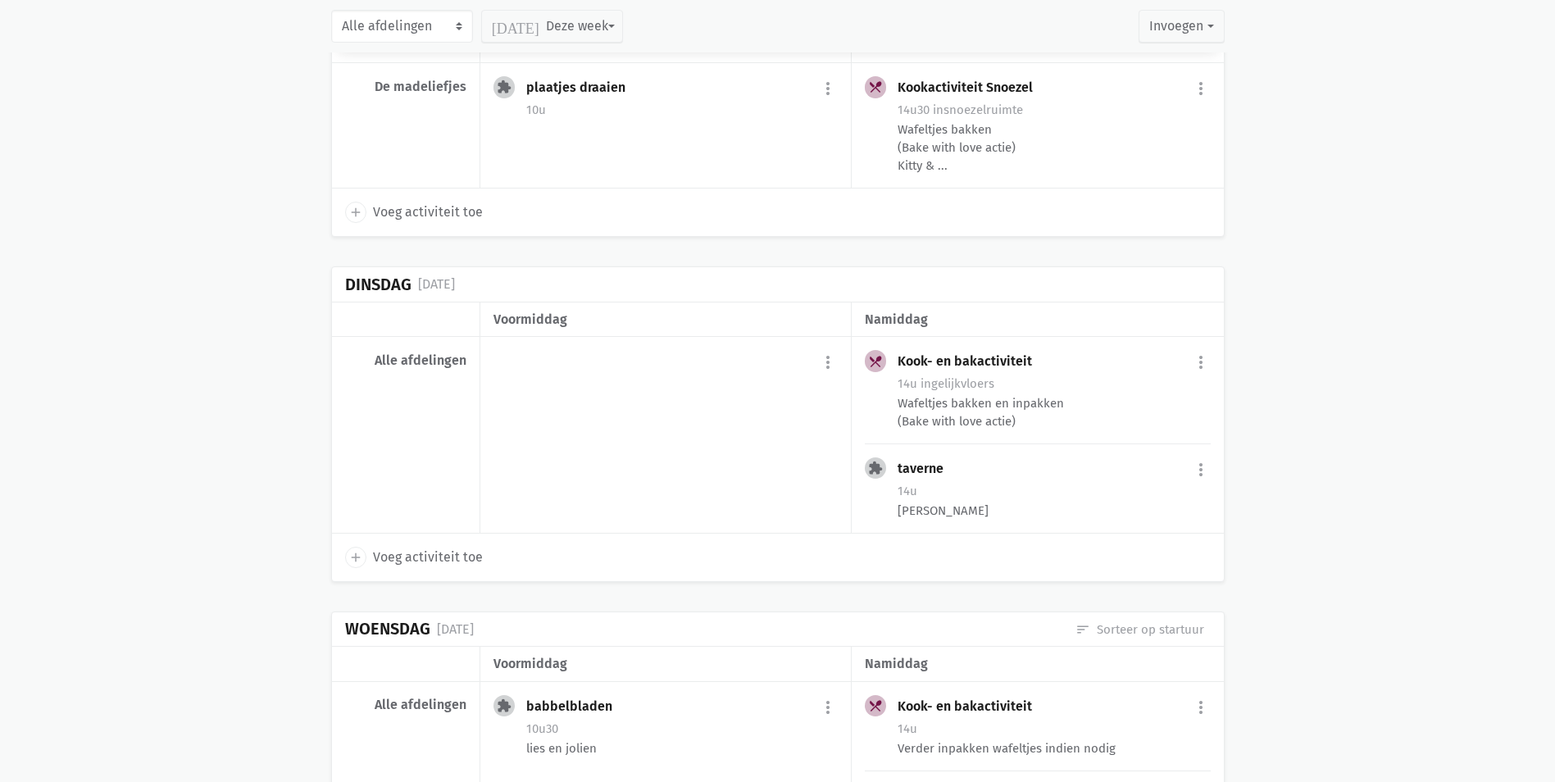
click at [452, 534] on div "add Voeg activiteit toe" at bounding box center [778, 558] width 892 height 48
click at [446, 547] on span "Voeg activiteit toe" at bounding box center [428, 557] width 110 height 21
select select "14:00"
select select "15:00"
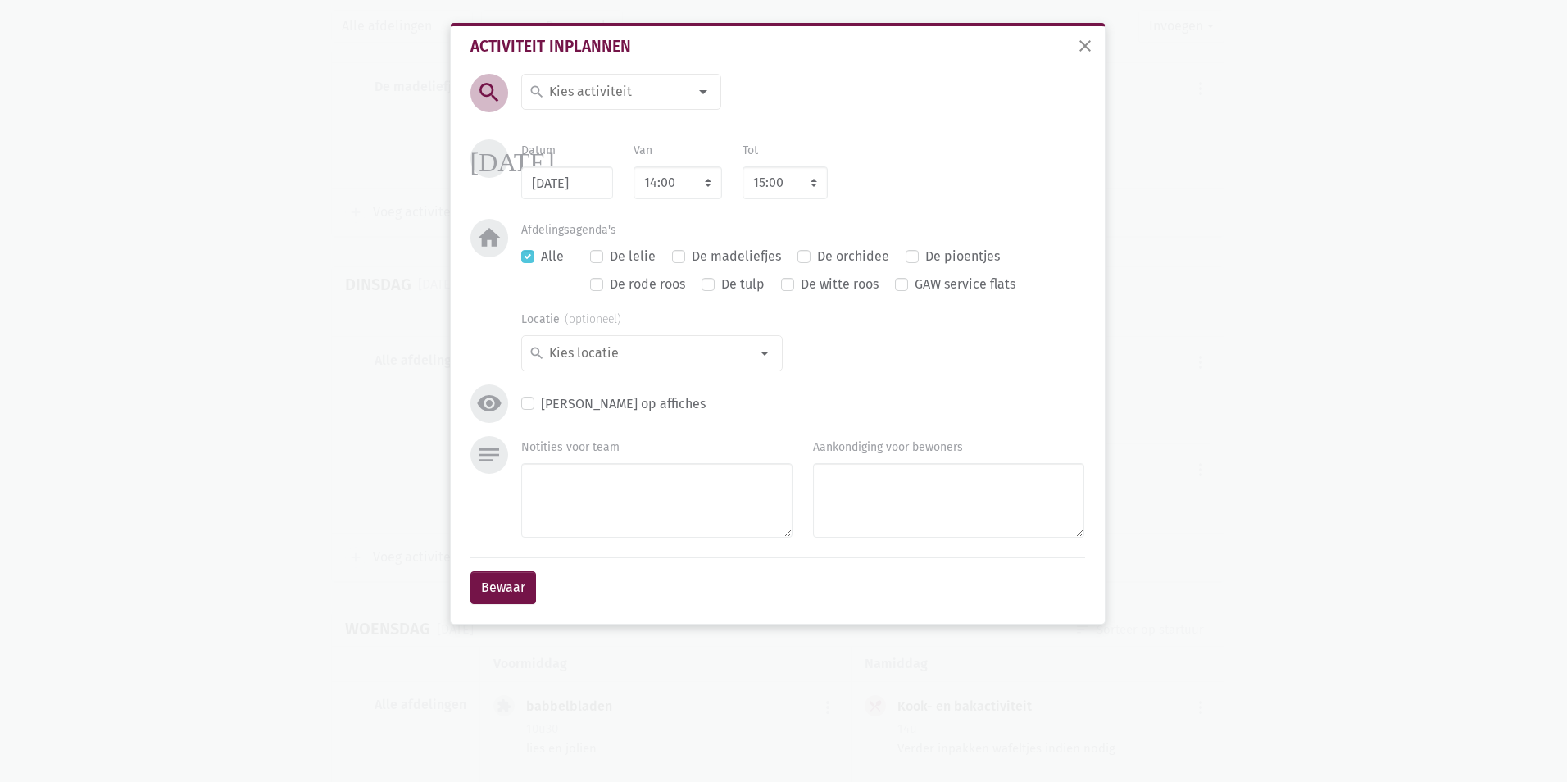
click at [638, 94] on input at bounding box center [618, 91] width 142 height 21
type input "MDO"
click at [601, 111] on span "MDO" at bounding box center [621, 125] width 198 height 28
click at [792, 191] on select "8:00 8:15 8:30 8:45 9:00 9:15 9:30 9:45 10:00 10:15 10:30 10:45 11:00 11:15 11:…" at bounding box center [784, 182] width 85 height 33
select select "15:30"
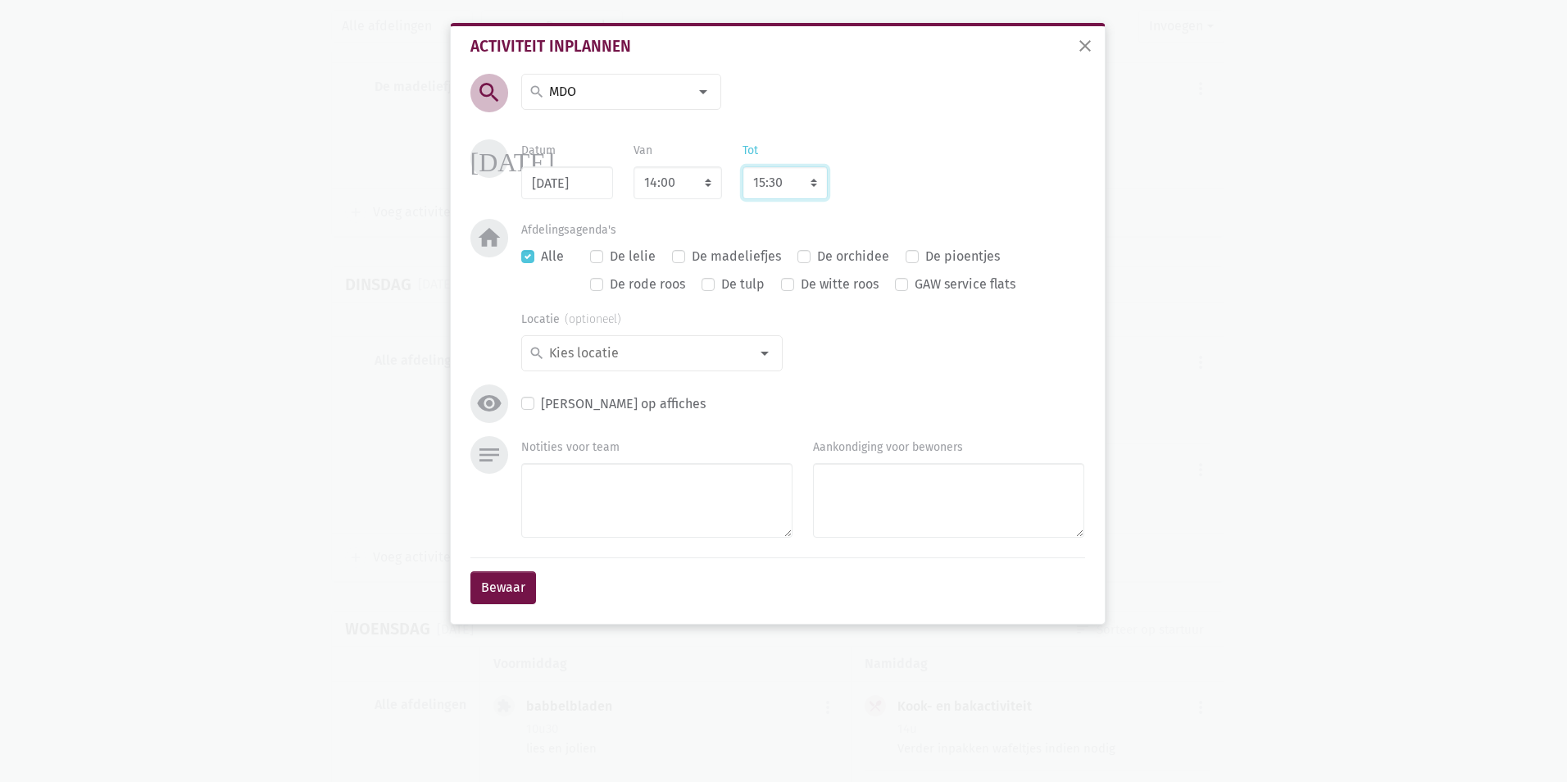
click at [742, 166] on select "8:00 8:15 8:30 8:45 9:00 9:15 9:30 9:45 10:00 10:15 10:30 10:45 11:00 11:15 11:…" at bounding box center [784, 182] width 85 height 33
click at [749, 358] on div at bounding box center [764, 353] width 33 height 33
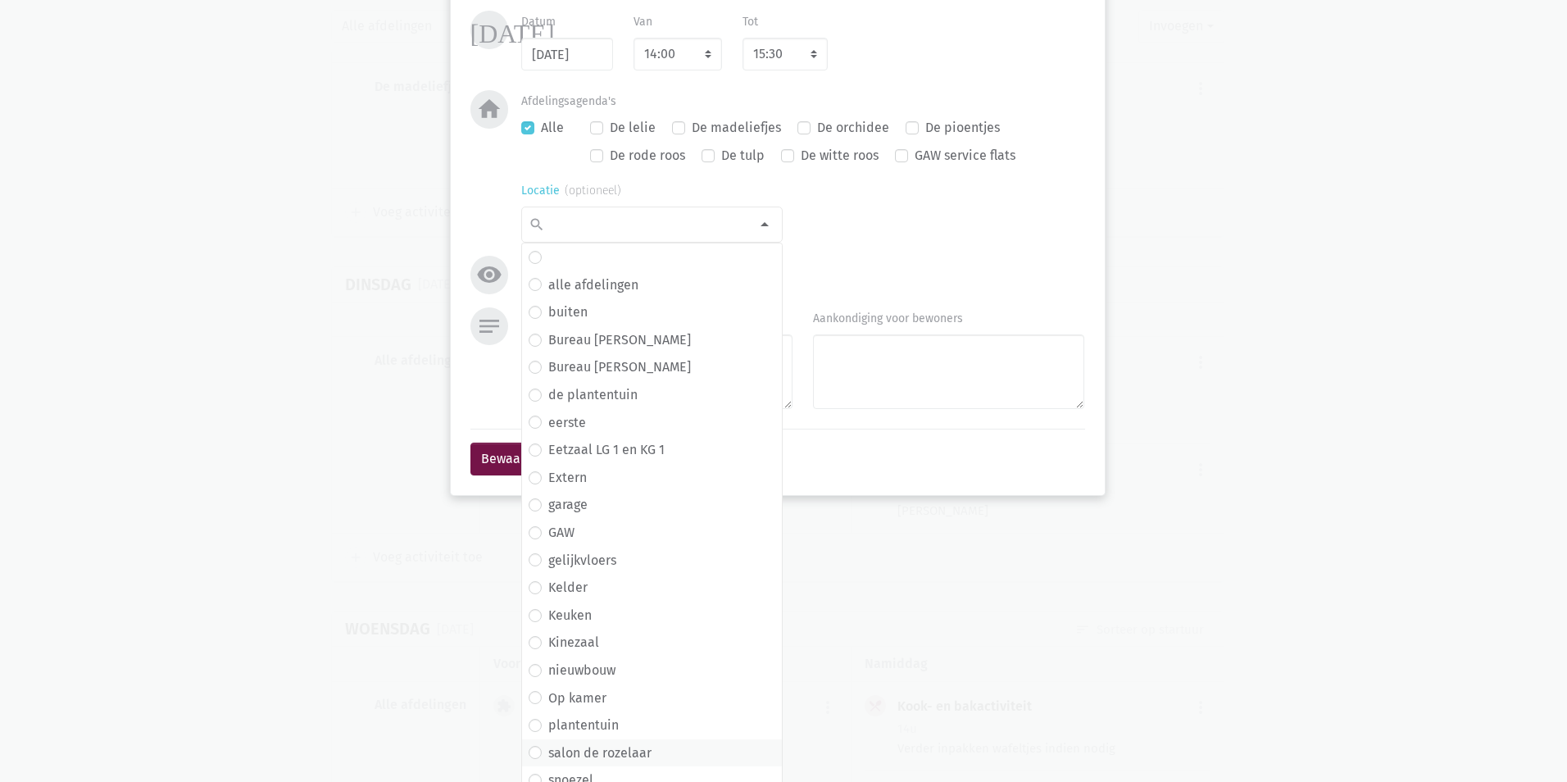
scroll to position [306, 0]
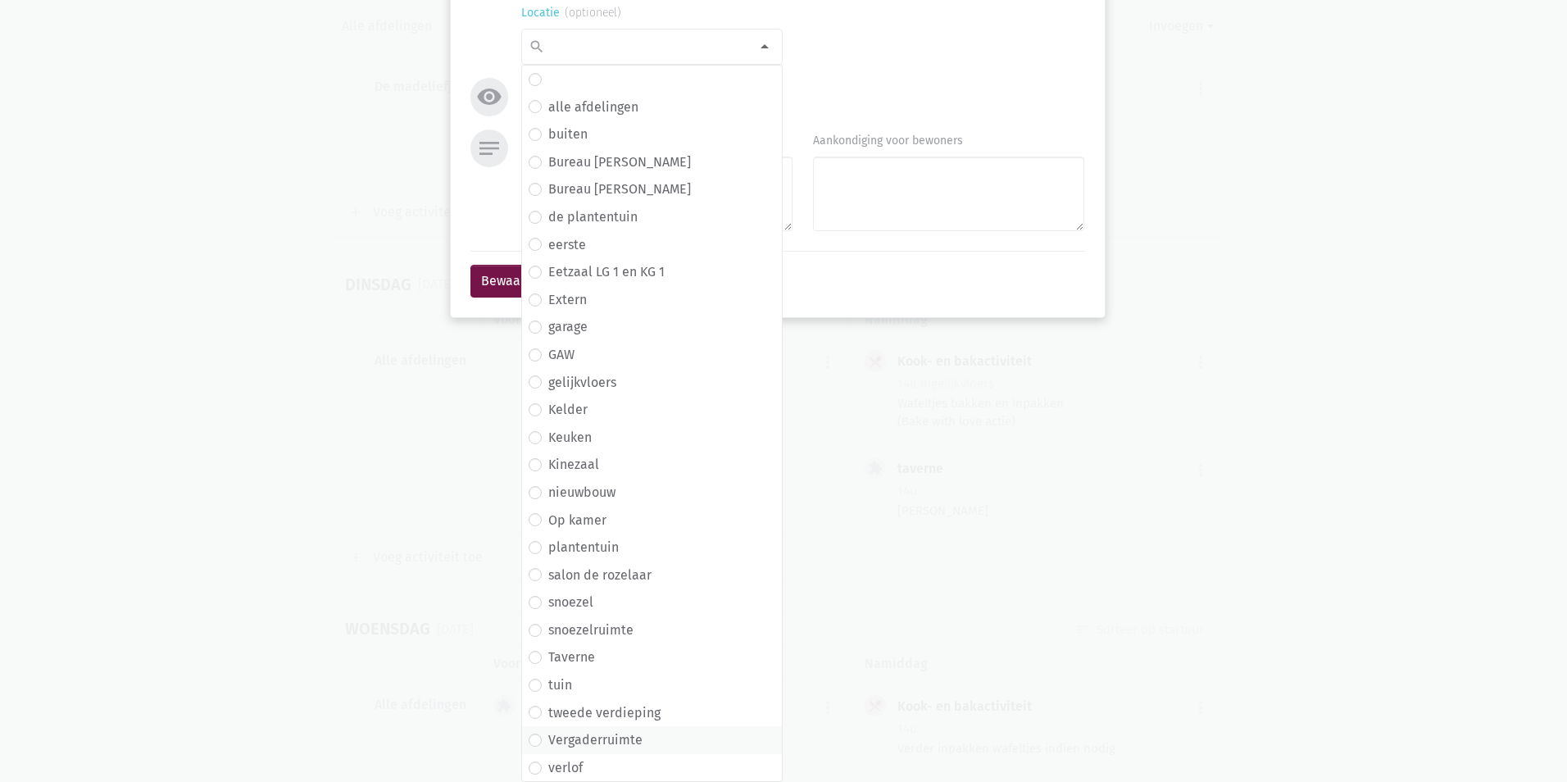
click at [635, 738] on span "Vergaderruimte" at bounding box center [652, 739] width 247 height 21
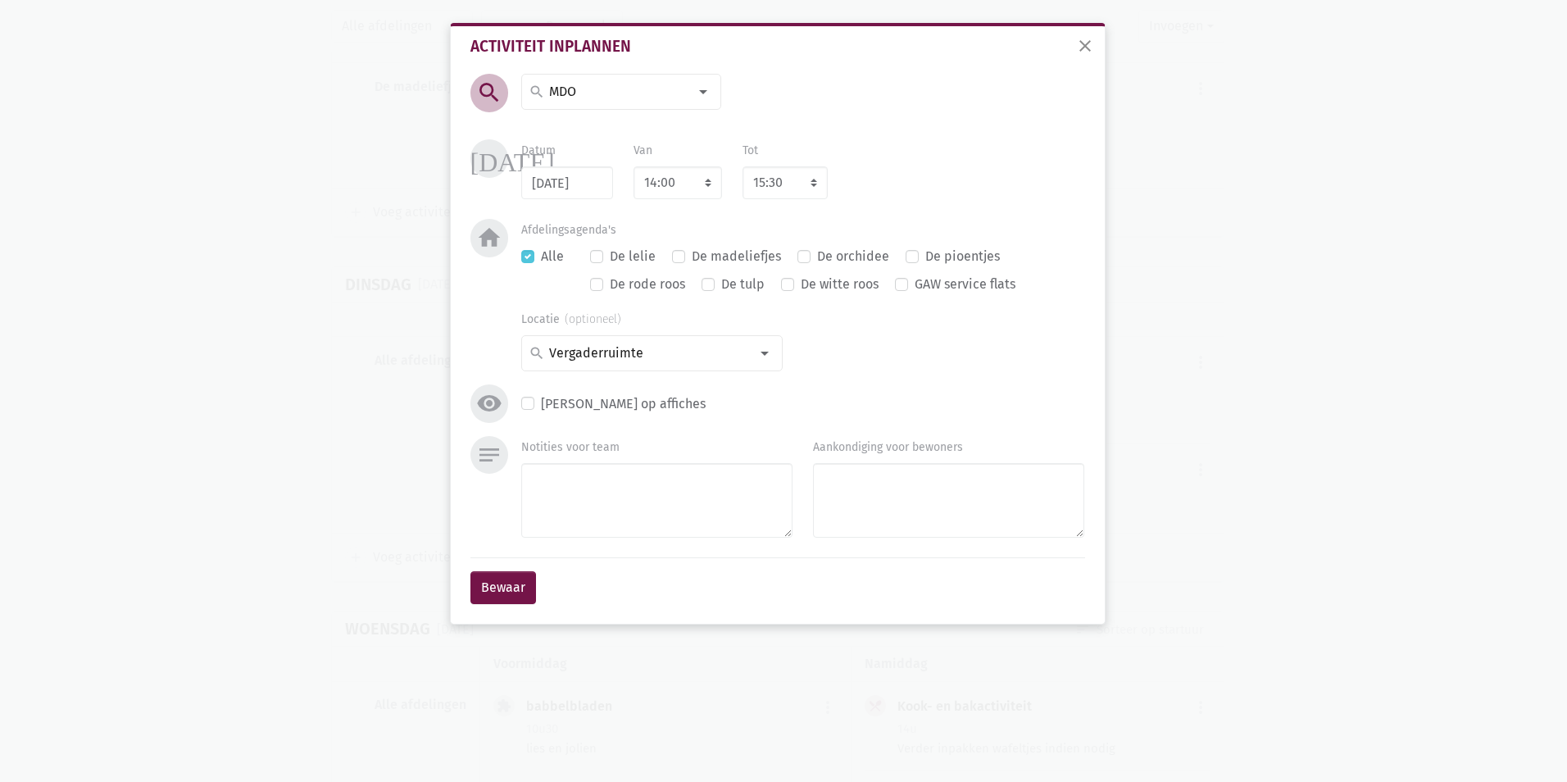
scroll to position [0, 0]
click at [636, 484] on textarea "Notities voor team" at bounding box center [656, 500] width 271 height 75
type textarea "MDO NB"
click at [499, 587] on button "Bewaar" at bounding box center [503, 587] width 66 height 33
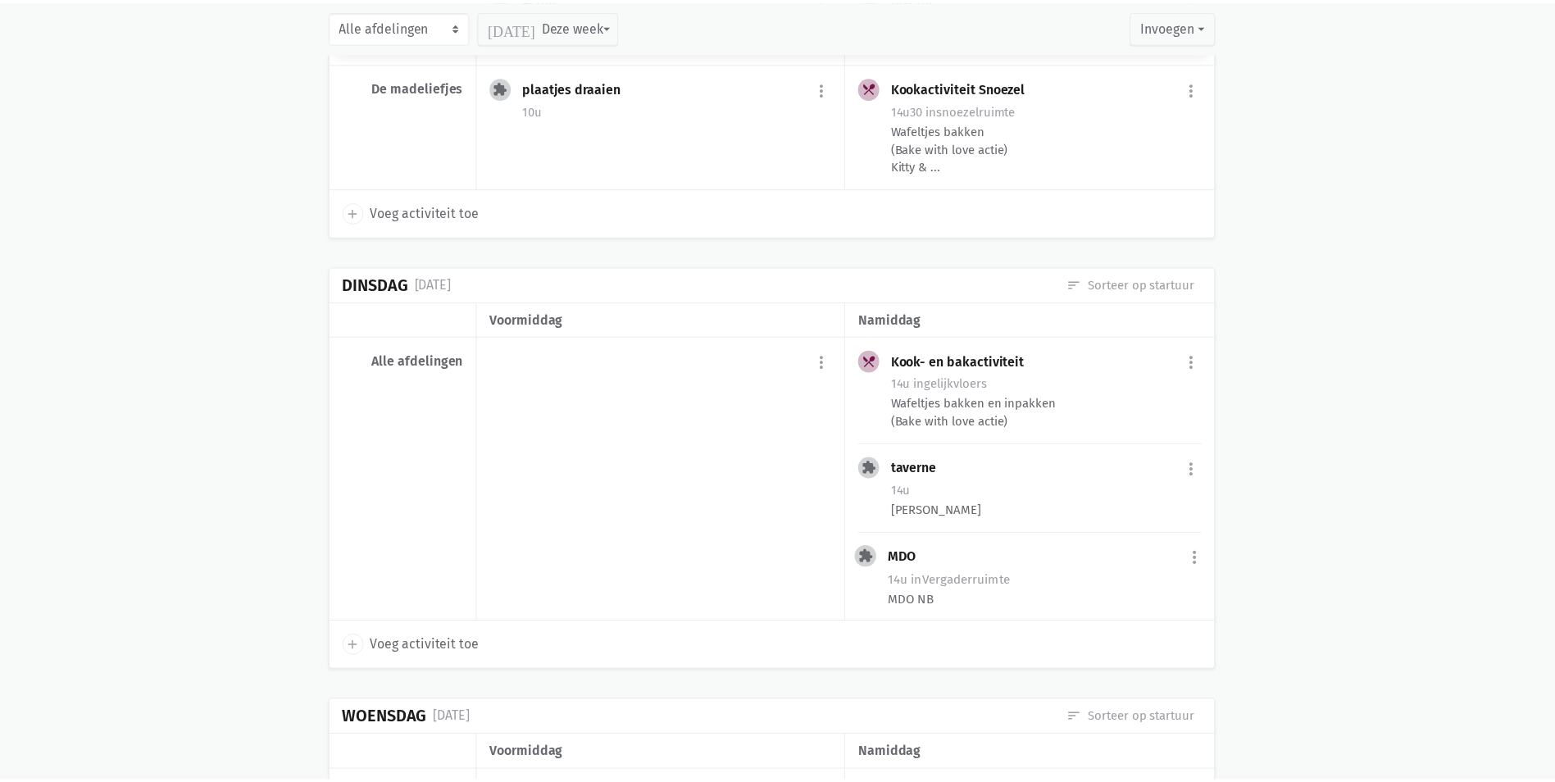
scroll to position [8021, 0]
